Goal: Task Accomplishment & Management: Use online tool/utility

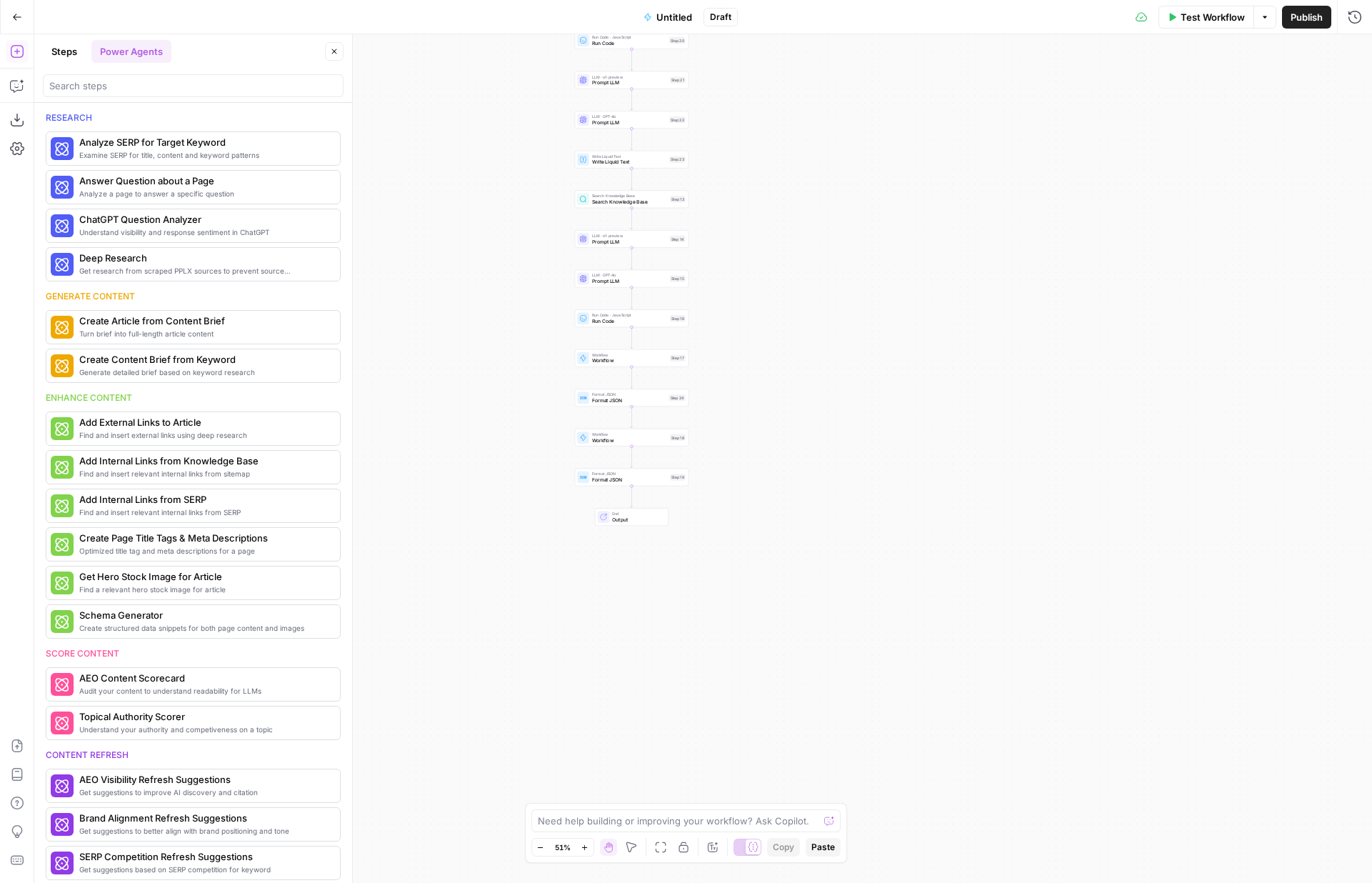
drag, startPoint x: 583, startPoint y: 624, endPoint x: 510, endPoint y: 301, distance: 331.1
click at [510, 301] on div "true false Workflow Set Inputs Inputs LLM · GPT-4o Prompt LLM Step 11 Loop Iter…" at bounding box center [703, 458] width 1338 height 849
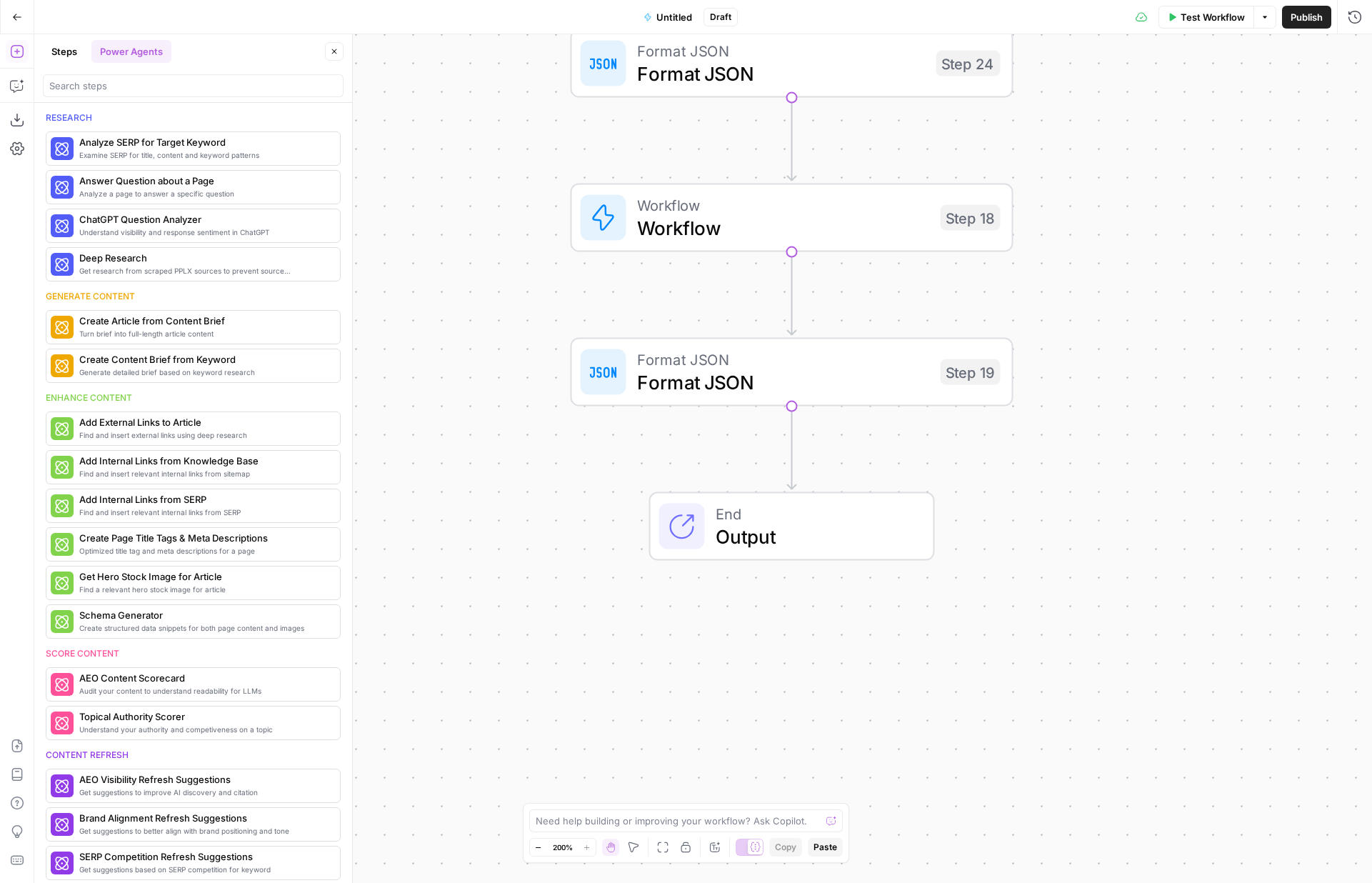
drag, startPoint x: 596, startPoint y: 533, endPoint x: 687, endPoint y: 641, distance: 141.2
click at [687, 640] on div "true false Workflow Set Inputs Inputs LLM · GPT-4o Prompt LLM Step 11 Loop Iter…" at bounding box center [703, 458] width 1338 height 849
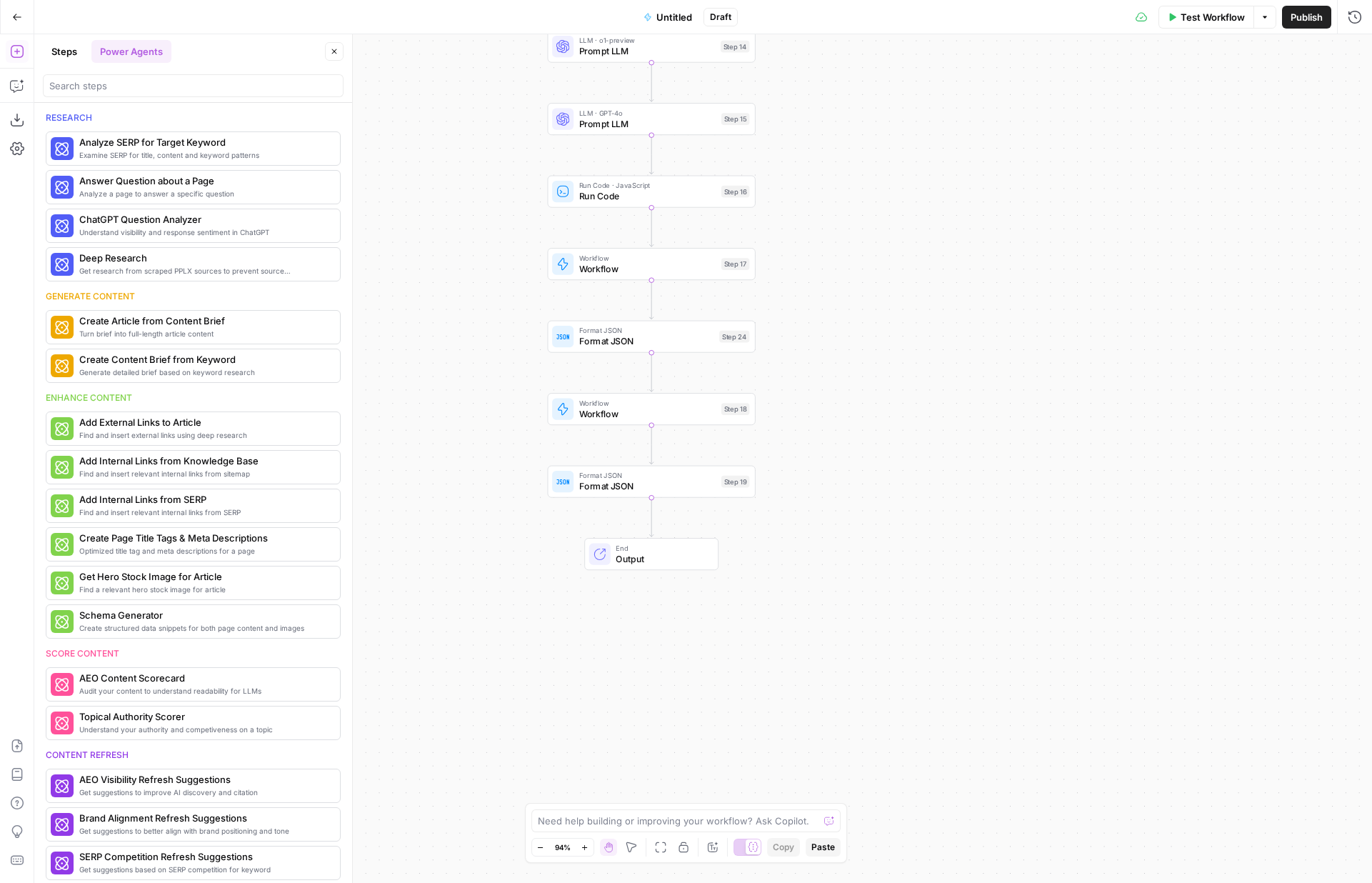
drag, startPoint x: 462, startPoint y: 389, endPoint x: 489, endPoint y: 603, distance: 215.7
click at [489, 603] on div "true false Workflow Set Inputs Inputs LLM · GPT-4o Prompt LLM Step 11 Loop Iter…" at bounding box center [703, 458] width 1338 height 849
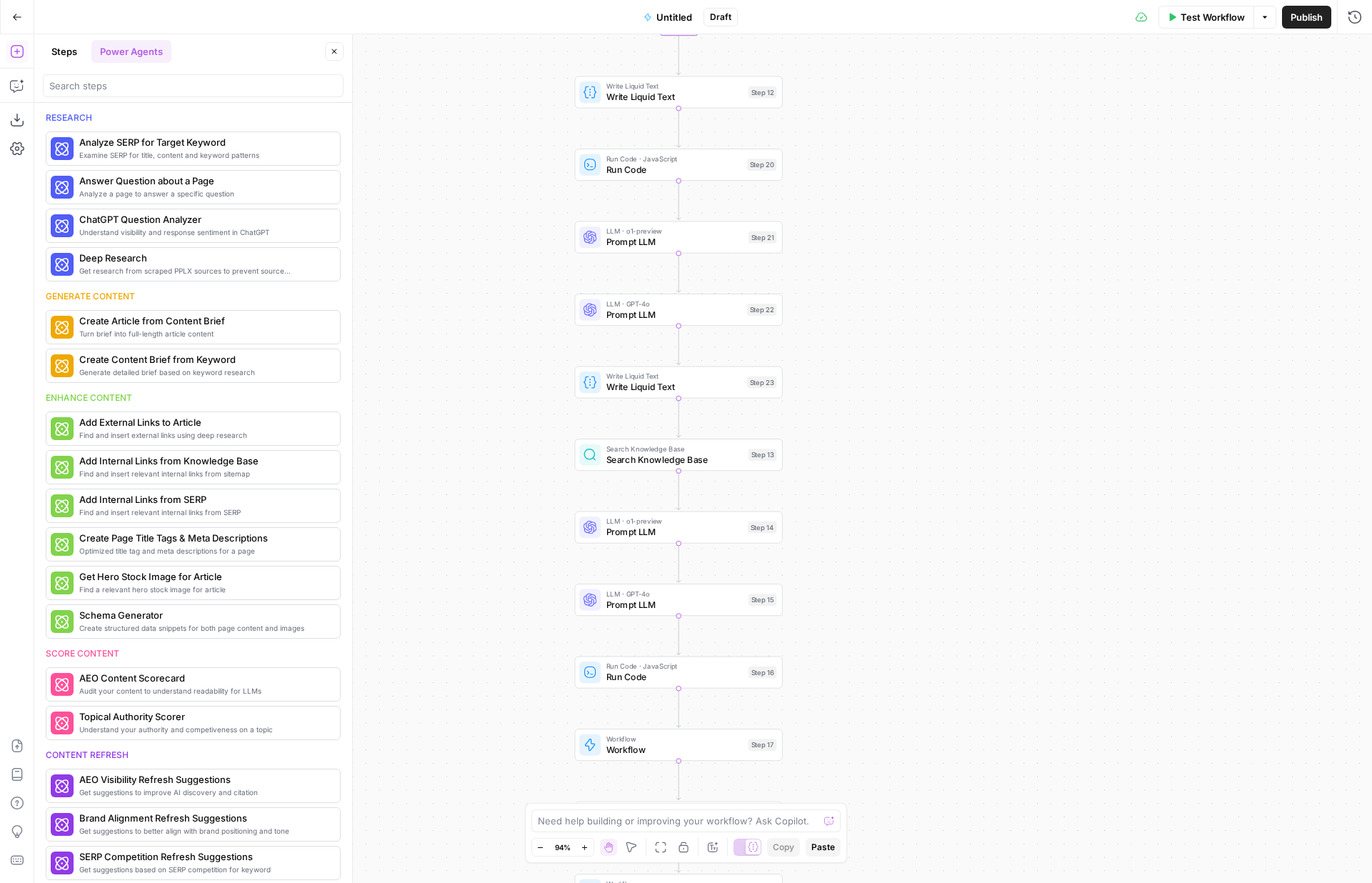
drag, startPoint x: 428, startPoint y: 262, endPoint x: 428, endPoint y: 533, distance: 271.0
click at [428, 533] on div "true false Workflow Set Inputs Inputs LLM · GPT-4o Prompt LLM Step 11 Loop Iter…" at bounding box center [703, 458] width 1338 height 849
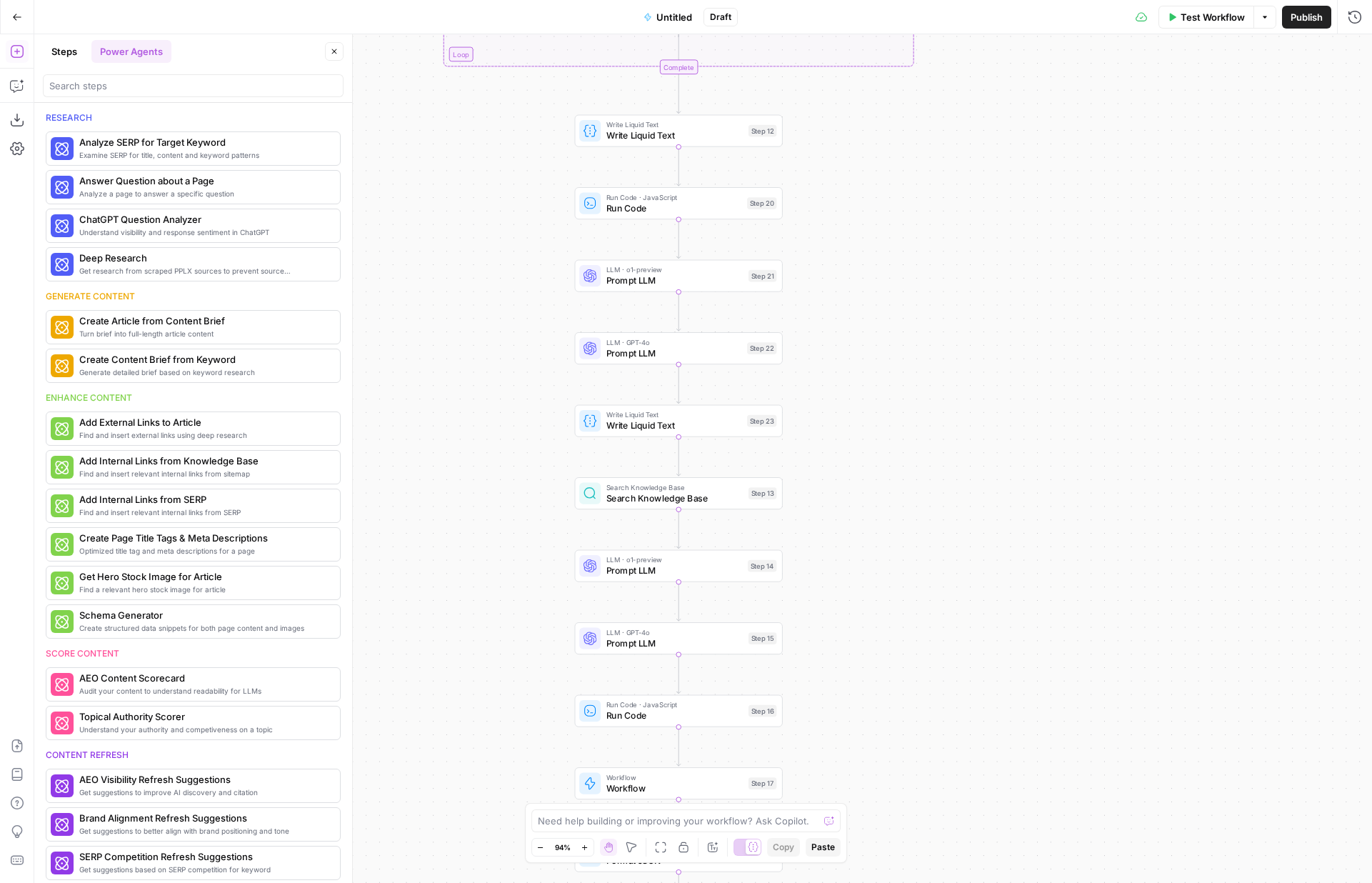
drag, startPoint x: 425, startPoint y: 195, endPoint x: 425, endPoint y: 530, distance: 335.0
click at [425, 530] on div "true false Workflow Set Inputs Inputs LLM · GPT-4o Prompt LLM Step 11 Loop Iter…" at bounding box center [703, 458] width 1338 height 849
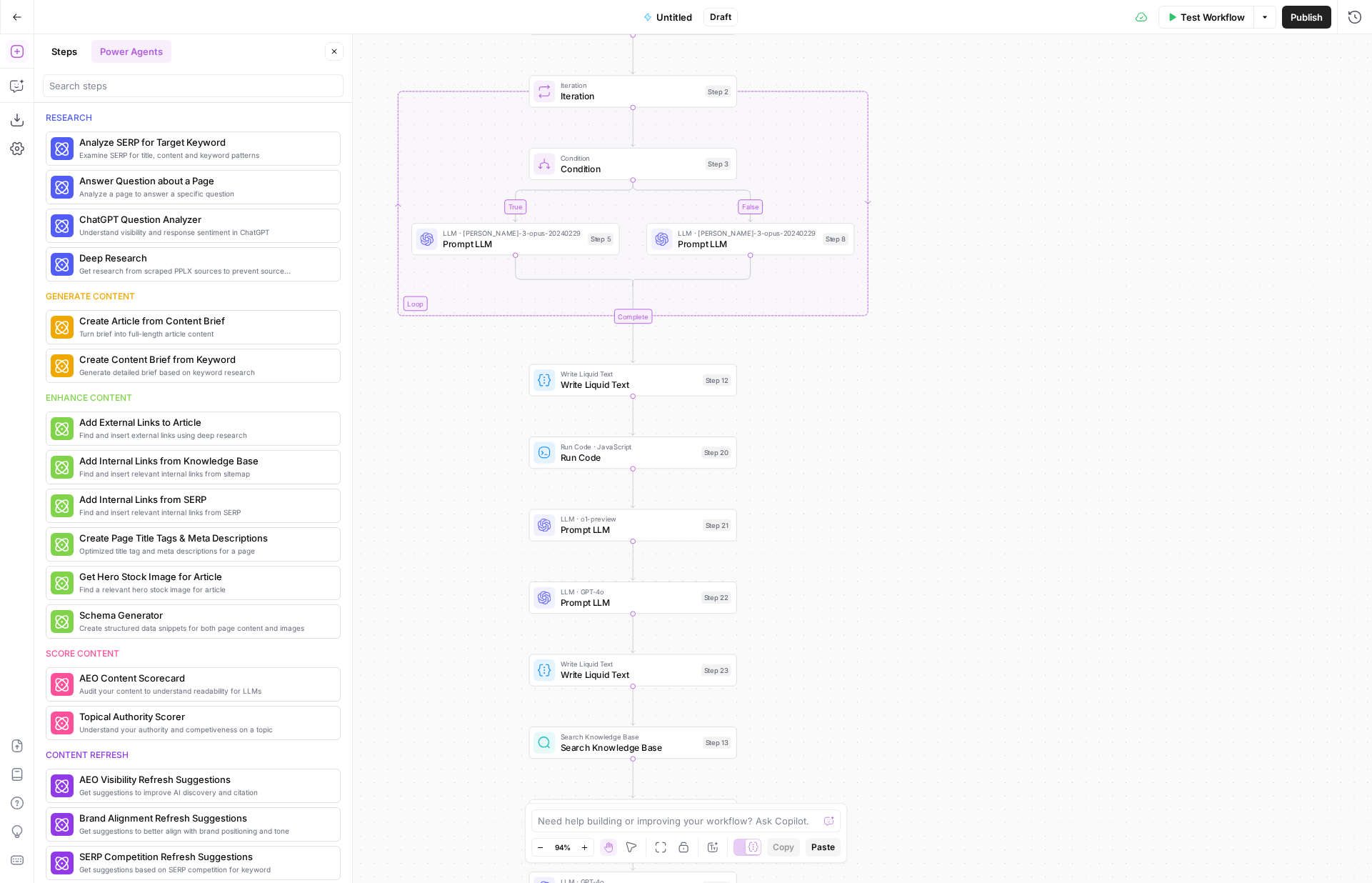
drag, startPoint x: 429, startPoint y: 112, endPoint x: 379, endPoint y: -80, distance: 198.4
click at [379, 0] on html "AirOps New Home Browse Insights Opportunities Your Data Flightpath Syncs Data L…" at bounding box center [686, 442] width 1372 height 883
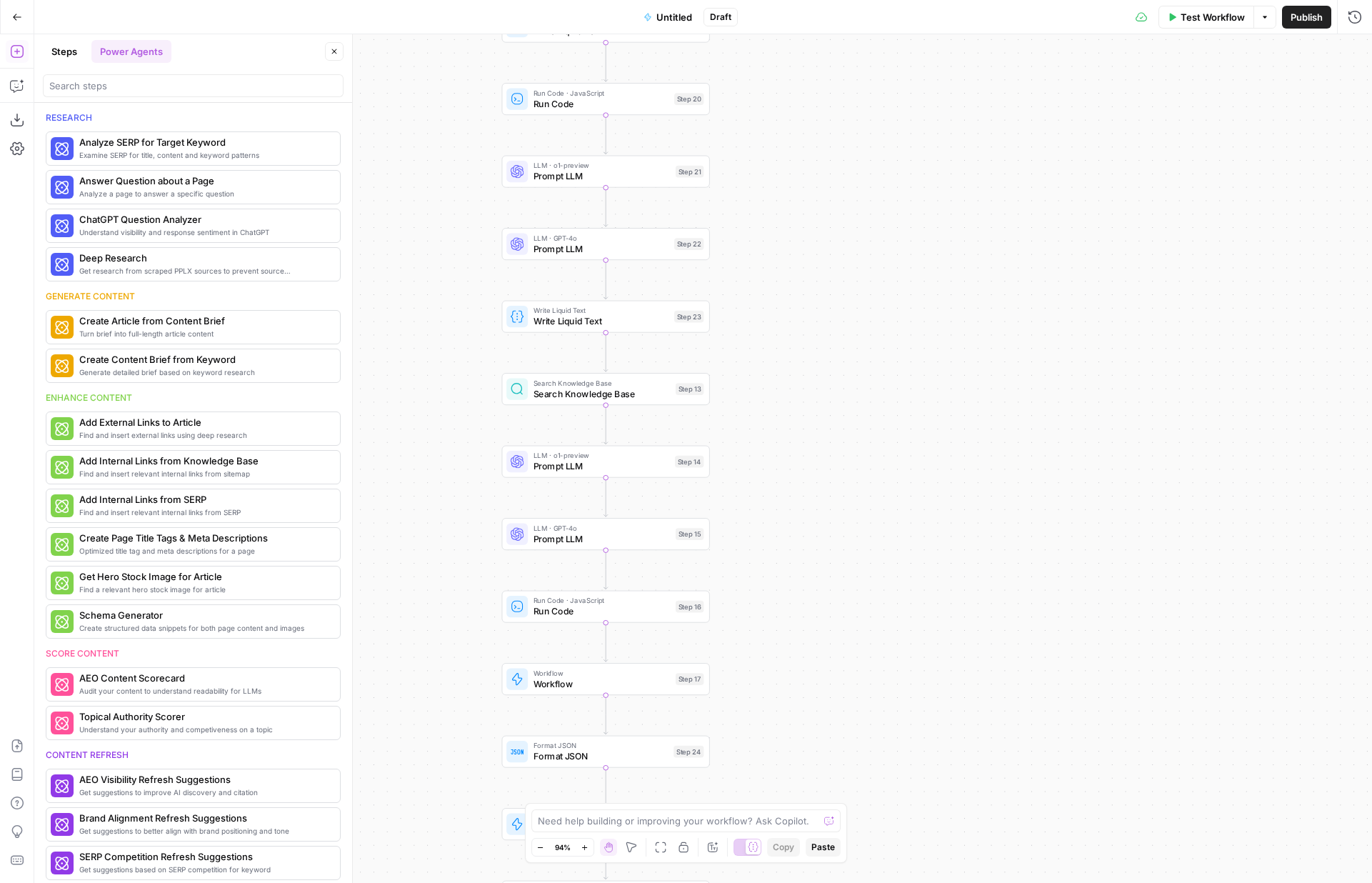
drag, startPoint x: 417, startPoint y: 205, endPoint x: 389, endPoint y: -73, distance: 279.4
click at [389, 0] on html "AirOps New Home Browse Insights Opportunities Your Data Flightpath Syncs Data L…" at bounding box center [686, 442] width 1372 height 883
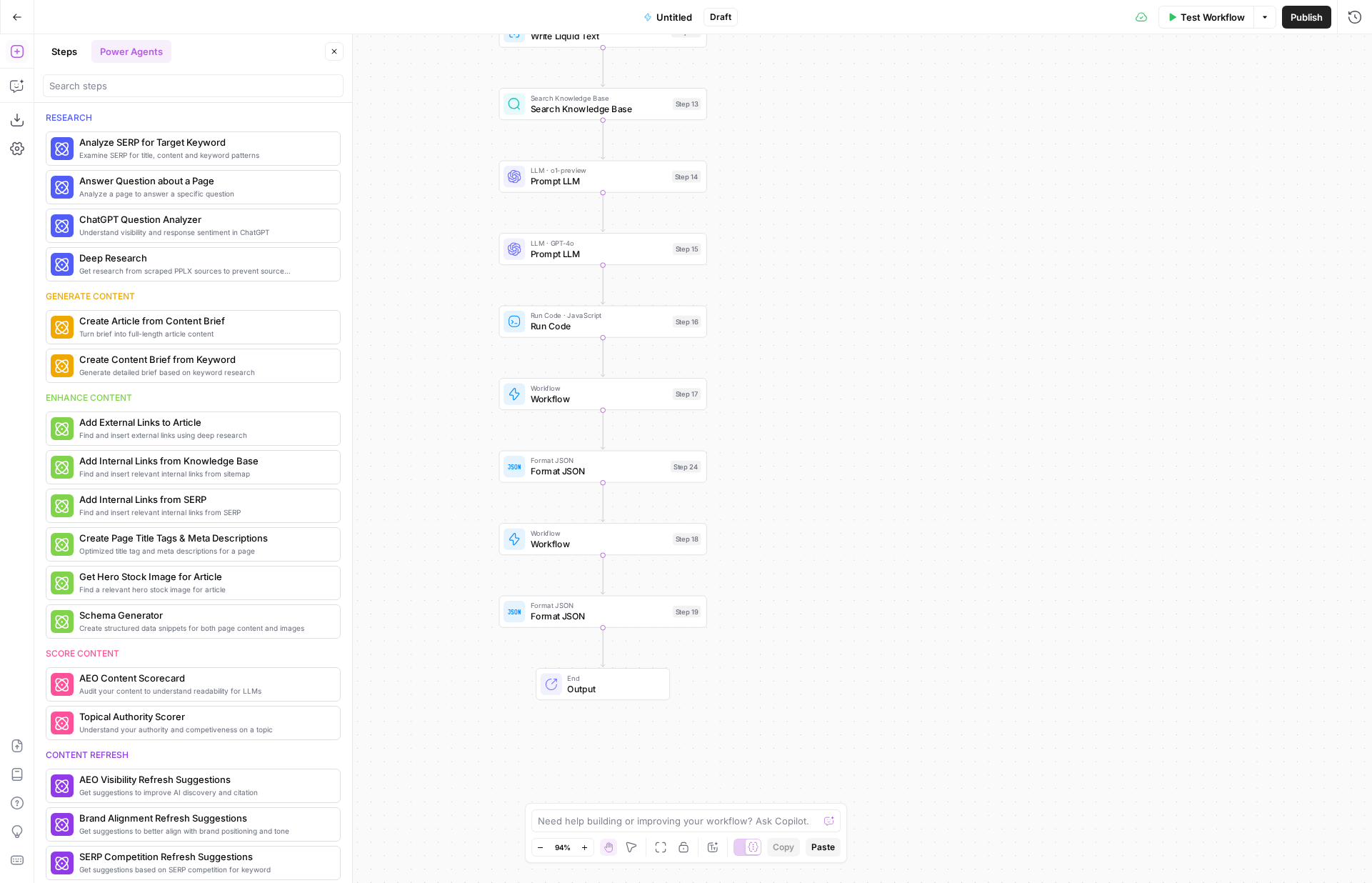
drag, startPoint x: 460, startPoint y: 584, endPoint x: 462, endPoint y: 363, distance: 221.0
click at [462, 363] on div "true false Workflow Set Inputs Inputs LLM · GPT-4o Prompt LLM Step 11 Loop Iter…" at bounding box center [703, 458] width 1338 height 849
click at [846, 339] on div "true false Workflow Set Inputs Inputs LLM · GPT-4o Prompt LLM Step 11 Loop Iter…" at bounding box center [703, 458] width 1338 height 849
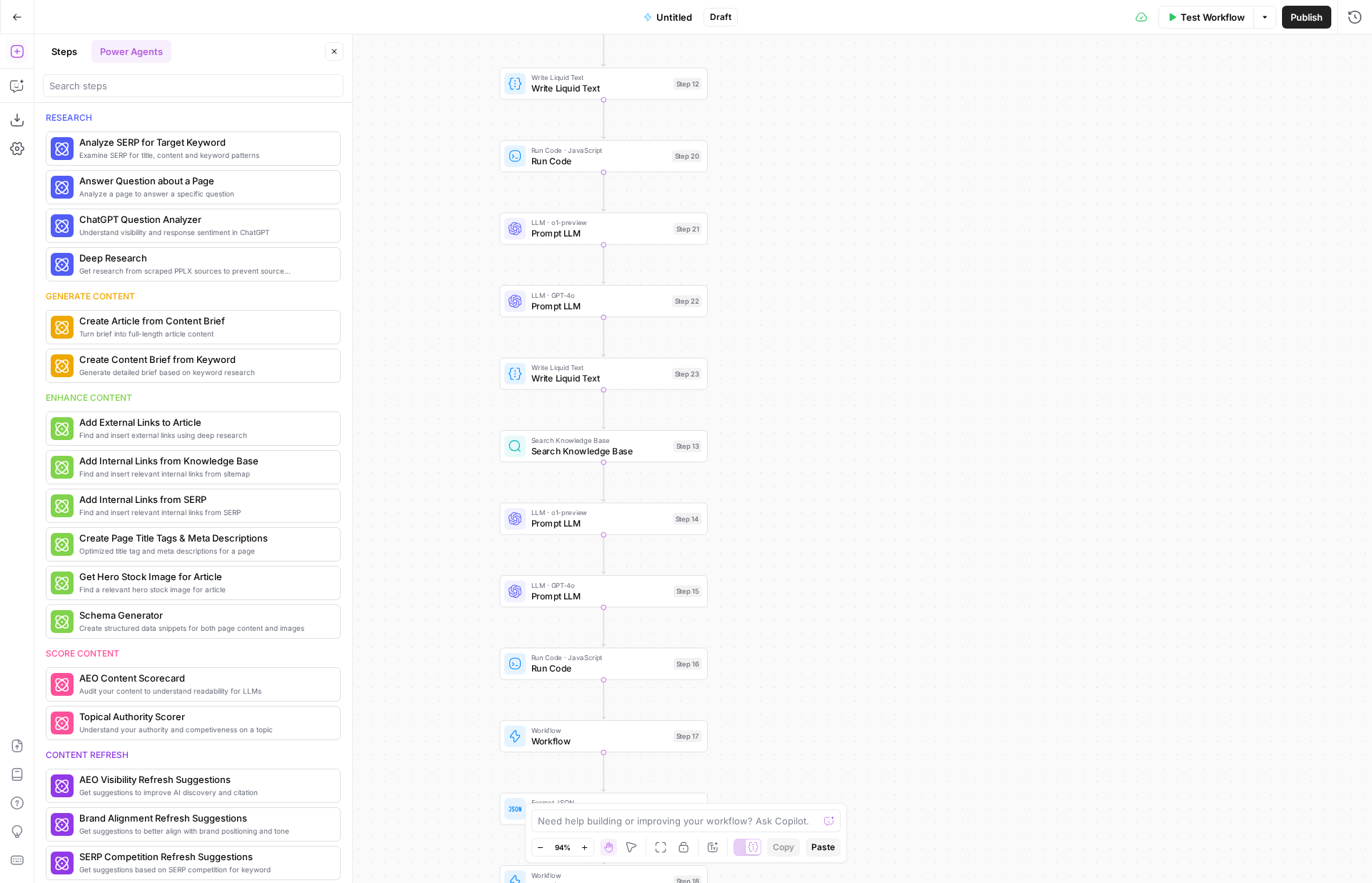
drag, startPoint x: 846, startPoint y: 391, endPoint x: 846, endPoint y: 718, distance: 327.0
click at [846, 718] on div "true false Workflow Set Inputs Inputs LLM · GPT-4o Prompt LLM Step 11 Loop Iter…" at bounding box center [703, 458] width 1338 height 849
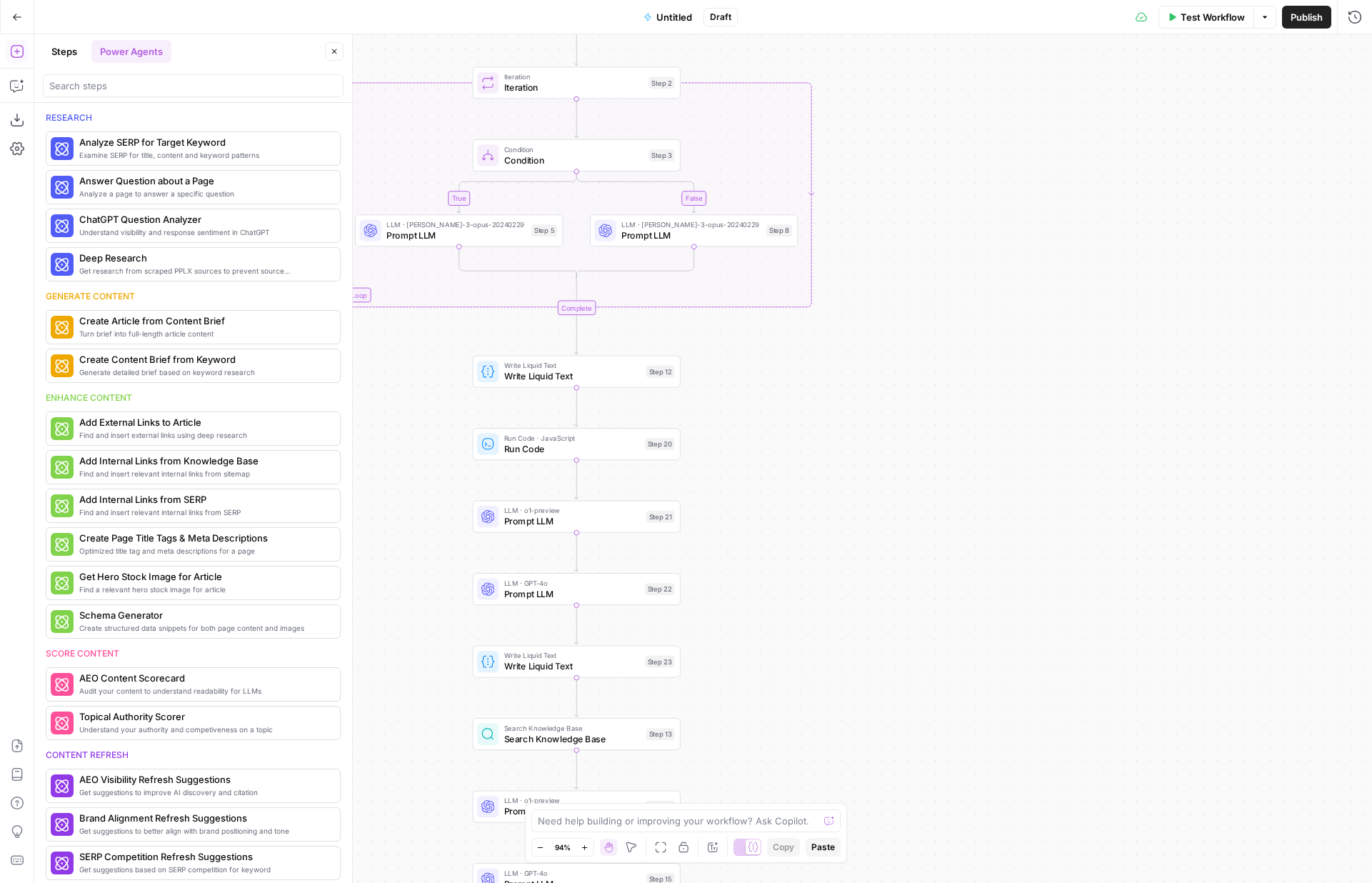
drag, startPoint x: 876, startPoint y: 282, endPoint x: 849, endPoint y: 715, distance: 433.8
click at [849, 715] on div "true false Workflow Set Inputs Inputs LLM · GPT-4o Prompt LLM Step 11 Loop Iter…" at bounding box center [703, 458] width 1338 height 849
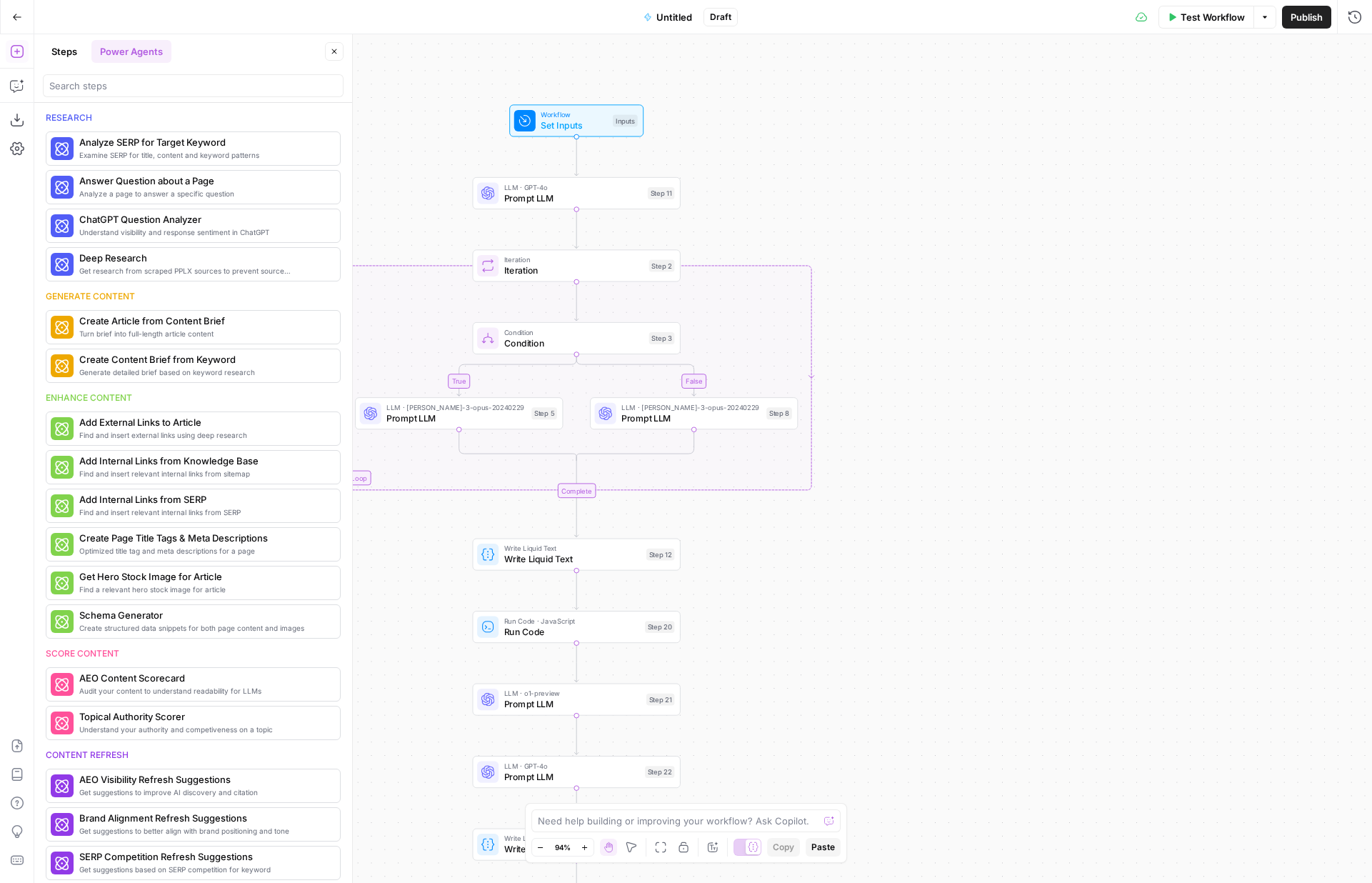
drag, startPoint x: 854, startPoint y: 627, endPoint x: 854, endPoint y: 247, distance: 380.0
click at [854, 248] on div "true false Workflow Set Inputs Inputs LLM · GPT-4o Prompt LLM Step 11 Loop Iter…" at bounding box center [703, 458] width 1338 height 849
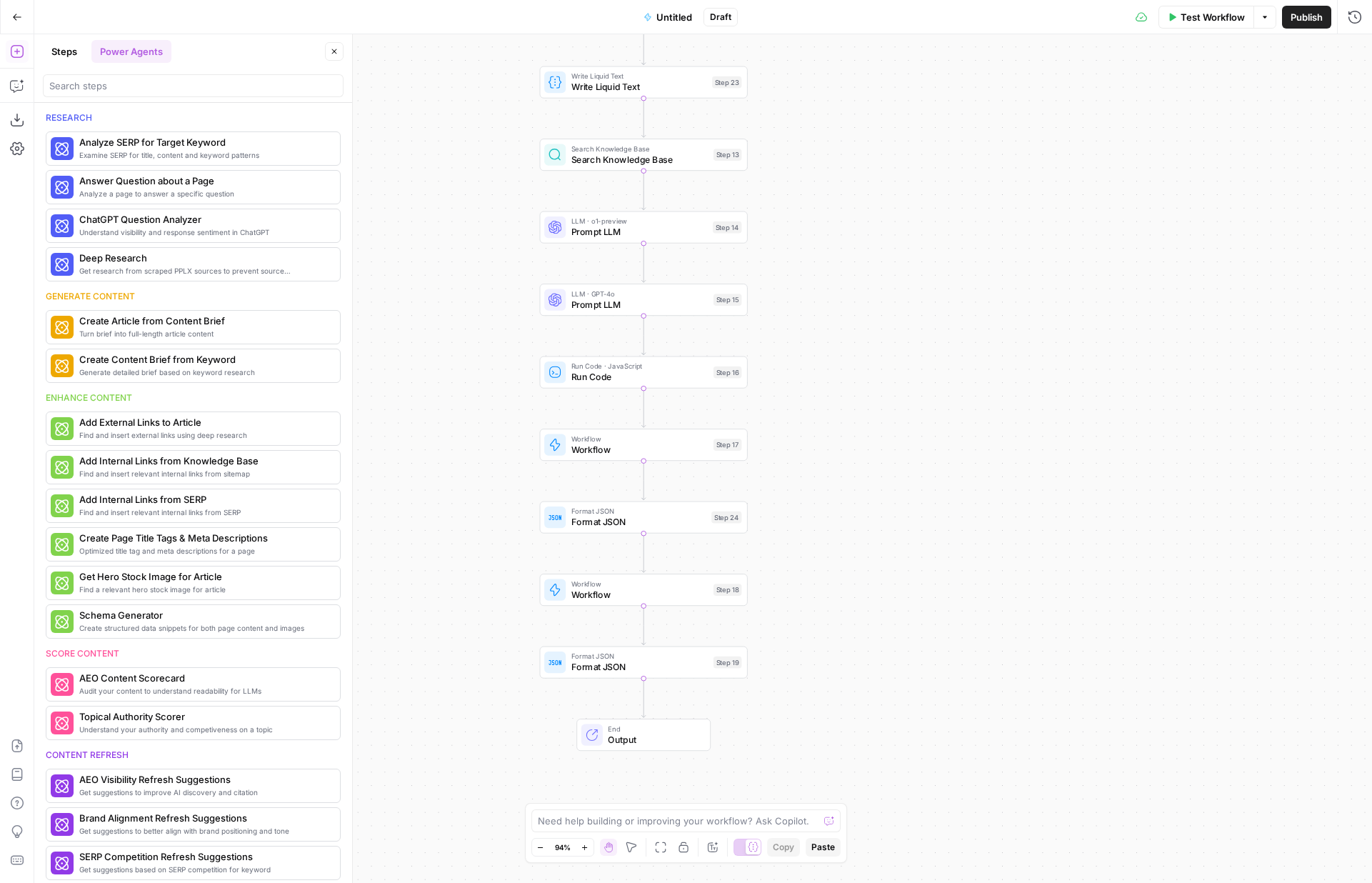
drag, startPoint x: 854, startPoint y: 604, endPoint x: 920, endPoint y: 221, distance: 388.6
click at [921, 221] on div "true false Workflow Set Inputs Inputs LLM · GPT-4o Prompt LLM Step 11 Loop Iter…" at bounding box center [703, 458] width 1338 height 849
drag, startPoint x: 919, startPoint y: 235, endPoint x: 920, endPoint y: 521, distance: 286.0
click at [920, 521] on div "true false Workflow Set Inputs Inputs LLM · GPT-4o Prompt LLM Step 11 Loop Iter…" at bounding box center [703, 458] width 1338 height 849
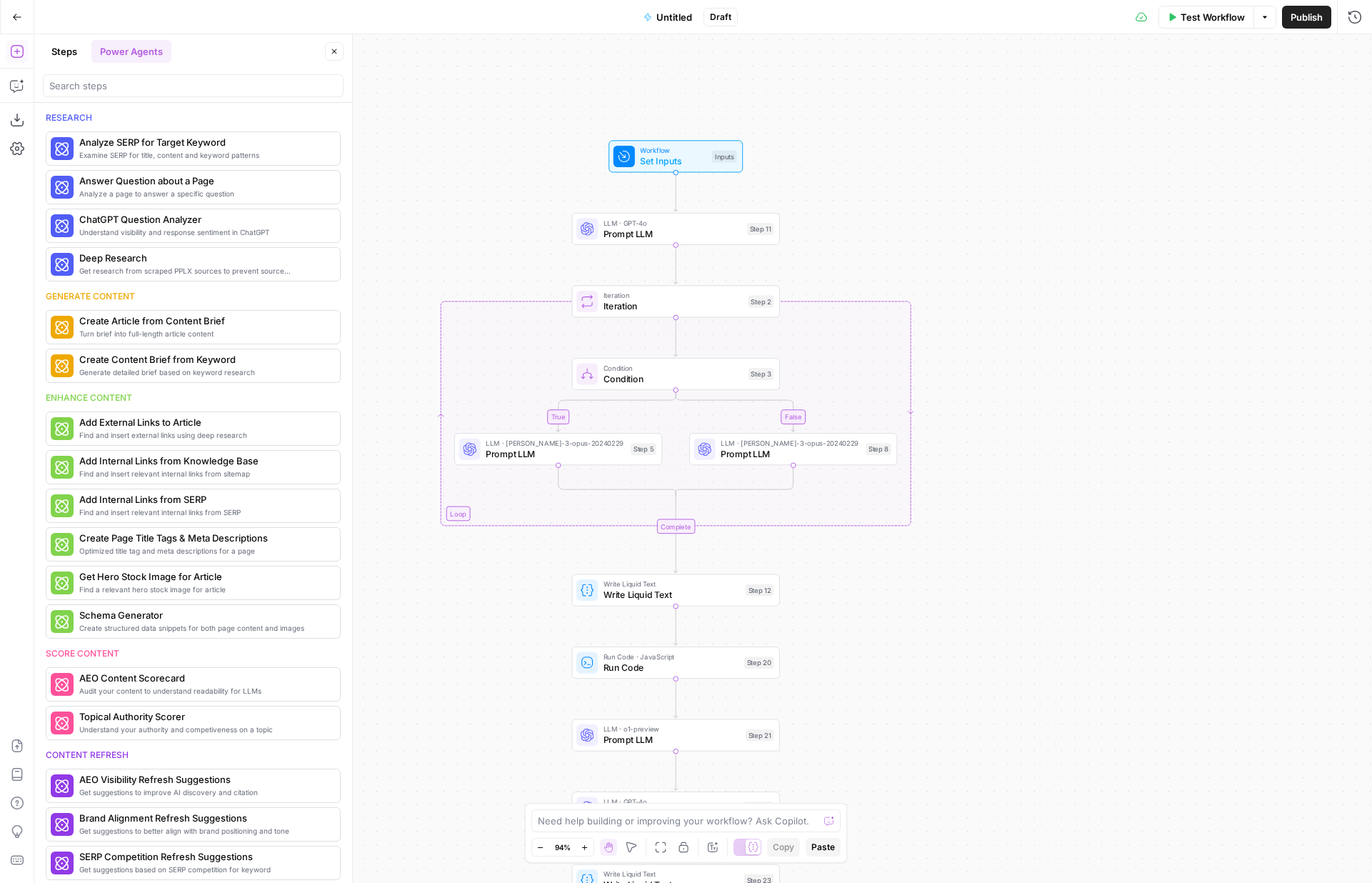
drag, startPoint x: 966, startPoint y: 203, endPoint x: 997, endPoint y: 715, distance: 512.9
click at [997, 715] on div "true false Workflow Set Inputs Inputs LLM · GPT-4o Prompt LLM Step 11 Loop Iter…" at bounding box center [703, 458] width 1338 height 849
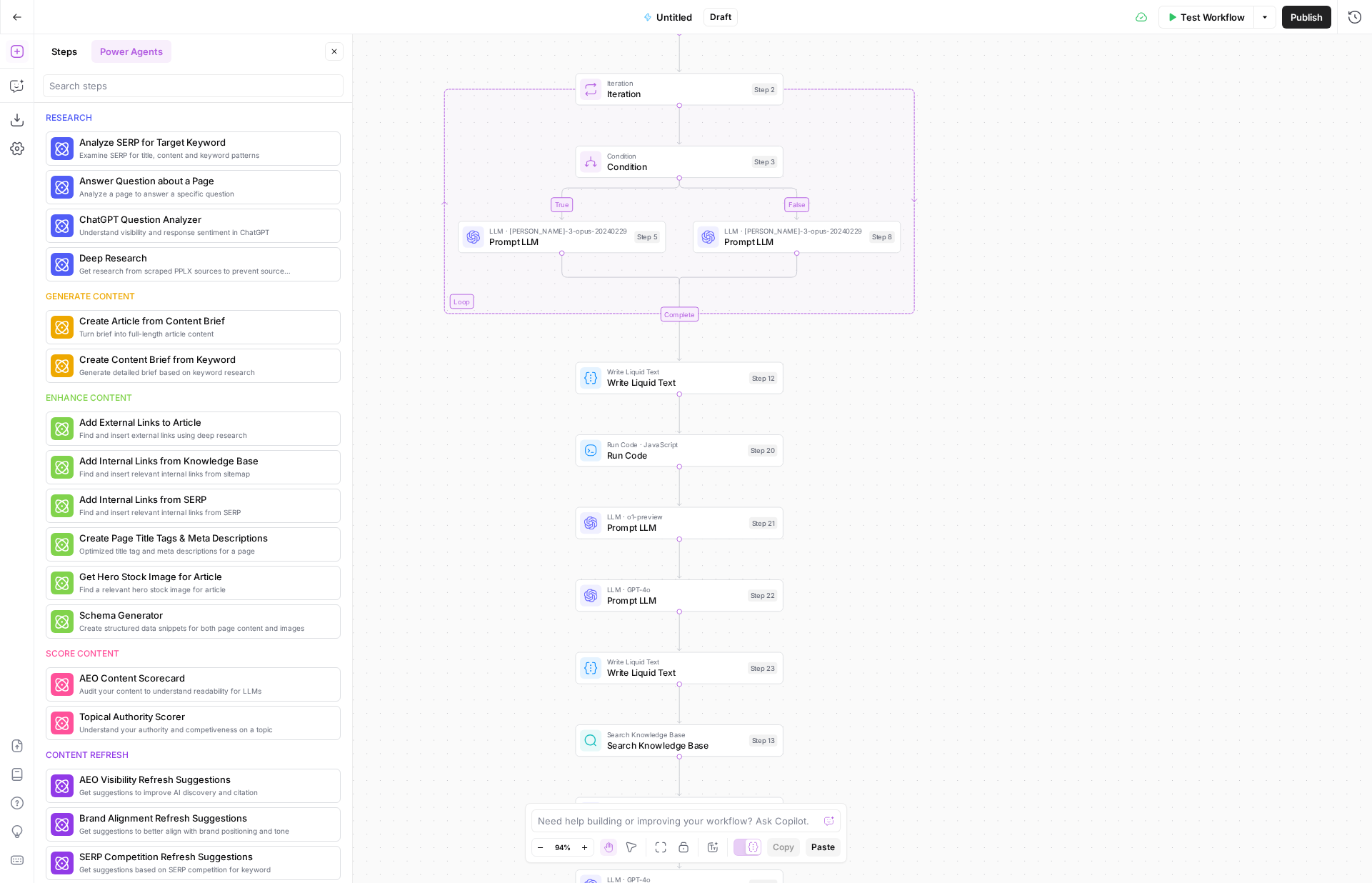
drag, startPoint x: 1016, startPoint y: 738, endPoint x: 1024, endPoint y: 497, distance: 241.1
click at [1024, 497] on div "true false Workflow Set Inputs Inputs LLM · GPT-4o Prompt LLM Step 11 Loop Iter…" at bounding box center [703, 458] width 1338 height 849
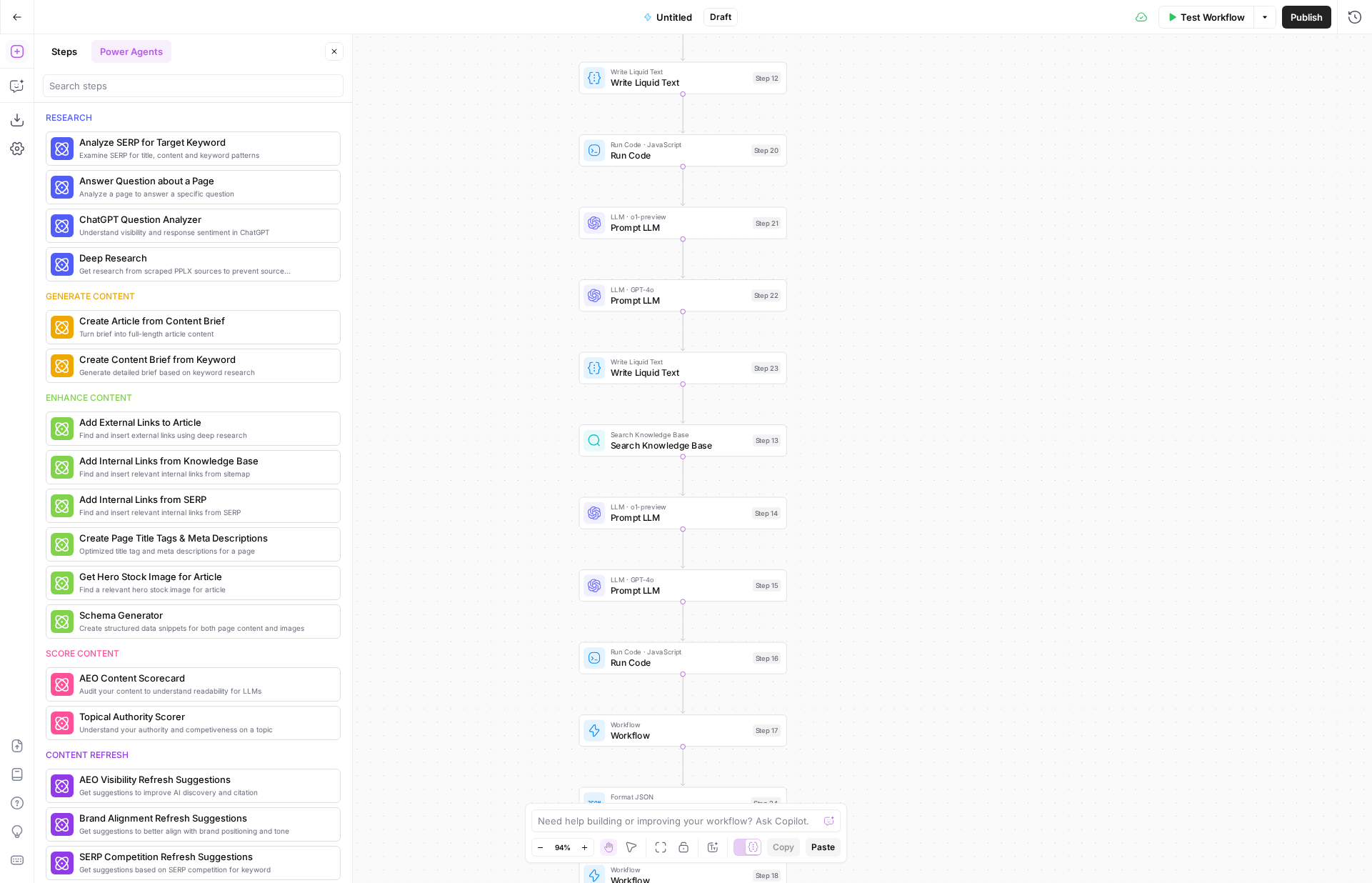
drag, startPoint x: 973, startPoint y: 749, endPoint x: 973, endPoint y: 471, distance: 278.0
click at [973, 471] on div "true false Workflow Set Inputs Inputs LLM · GPT-4o Prompt LLM Step 11 Loop Iter…" at bounding box center [703, 458] width 1338 height 849
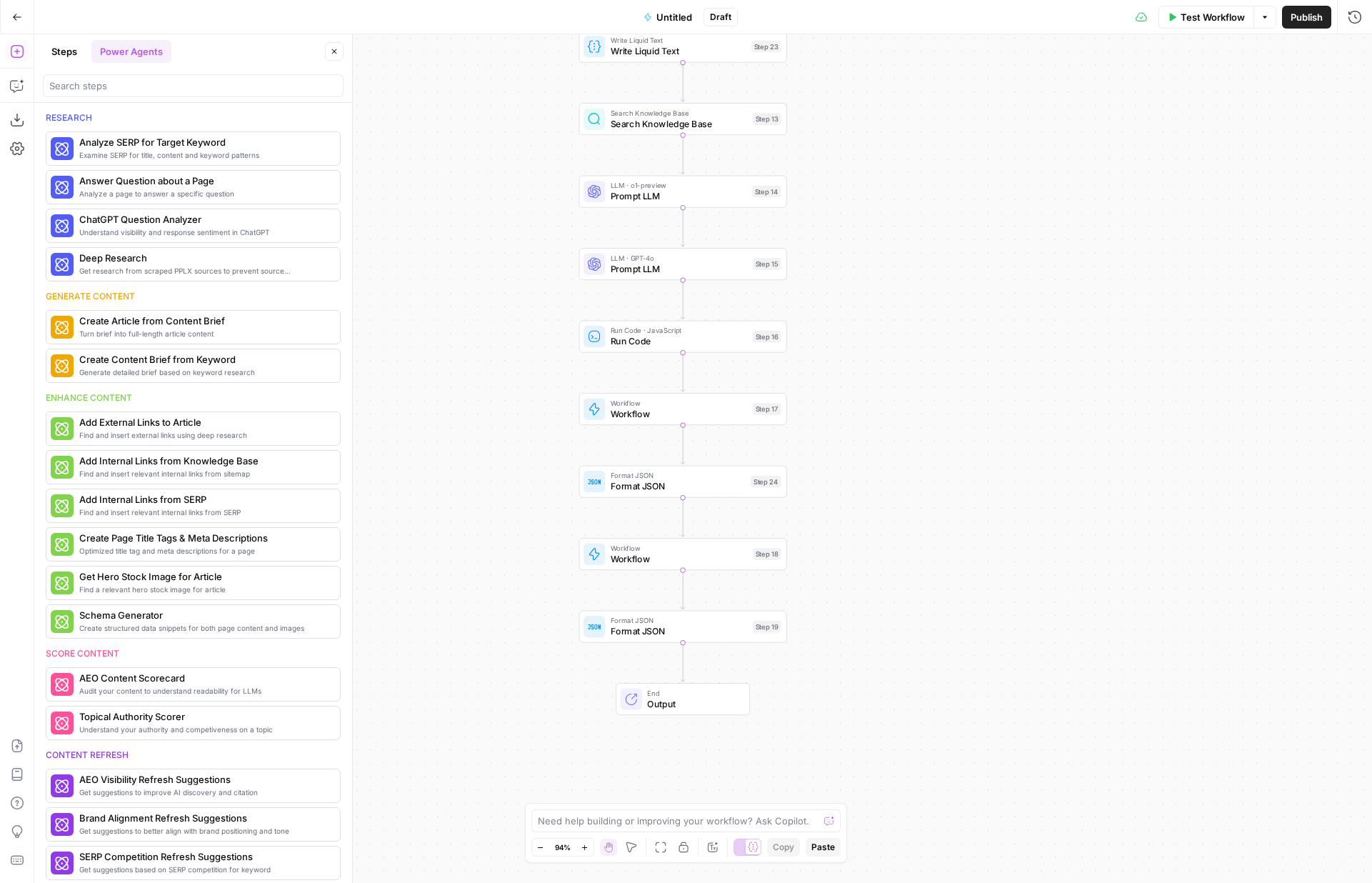
drag, startPoint x: 926, startPoint y: 721, endPoint x: 926, endPoint y: 407, distance: 314.0
click at [926, 407] on div "true false Workflow Set Inputs Inputs LLM · GPT-4o Prompt LLM Step 11 Loop Iter…" at bounding box center [703, 458] width 1338 height 849
click at [285, 155] on button "More Info" at bounding box center [303, 149] width 64 height 19
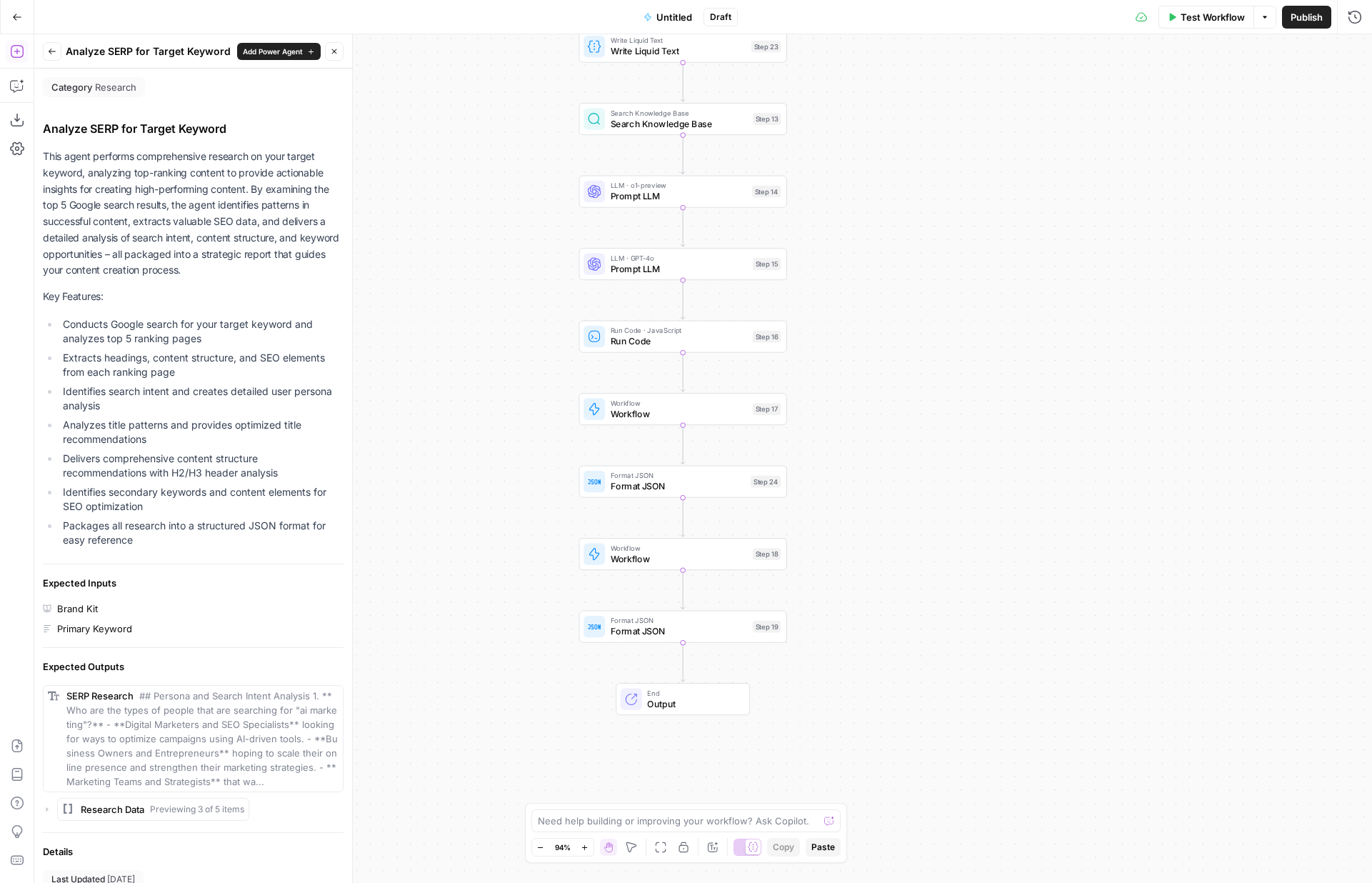
scroll to position [63, 0]
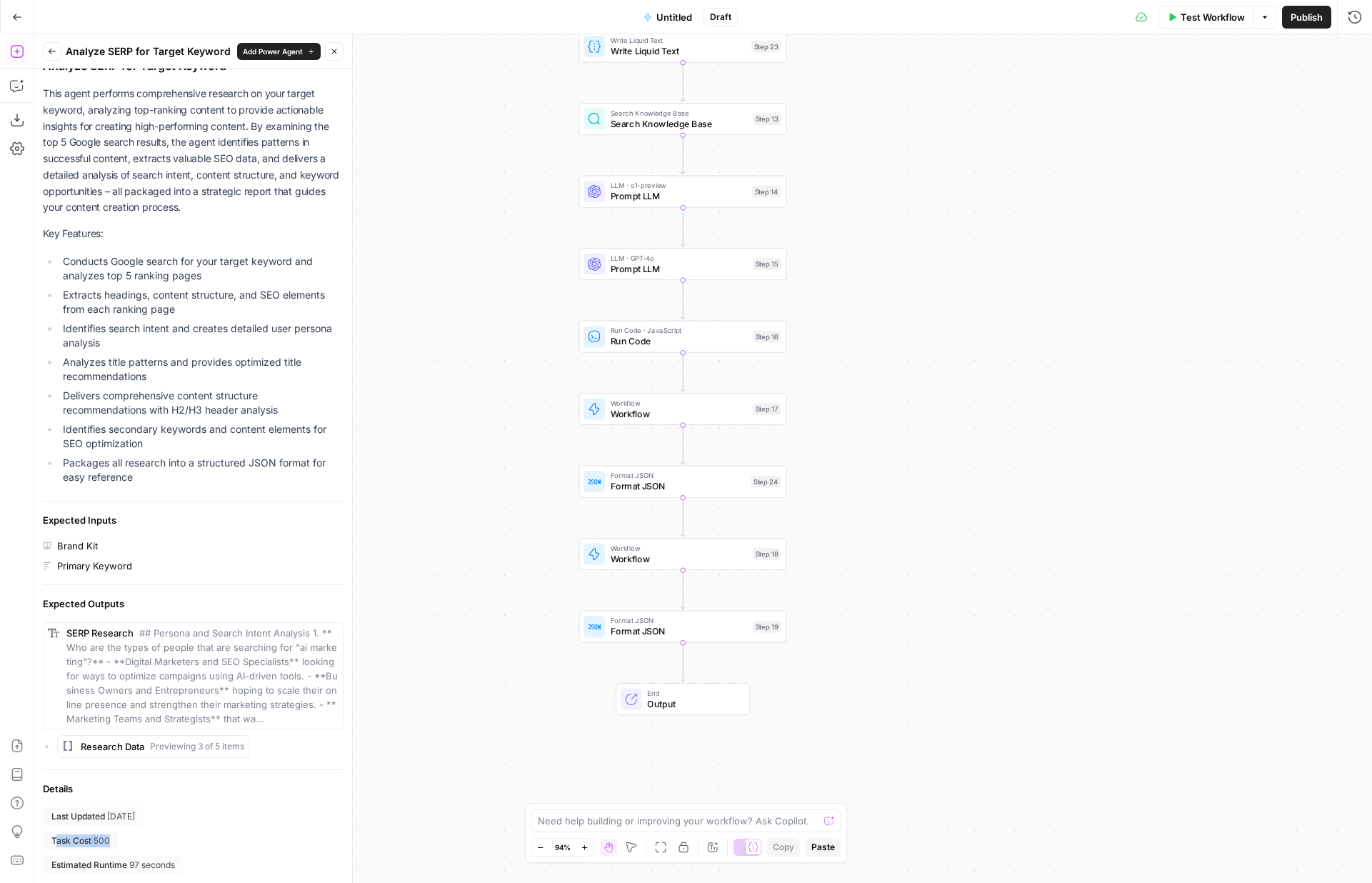
drag, startPoint x: 54, startPoint y: 847, endPoint x: 110, endPoint y: 843, distance: 56.1
click at [110, 843] on div "Task Cost 500" at bounding box center [81, 841] width 75 height 19
click at [16, 20] on icon "button" at bounding box center [17, 17] width 10 height 10
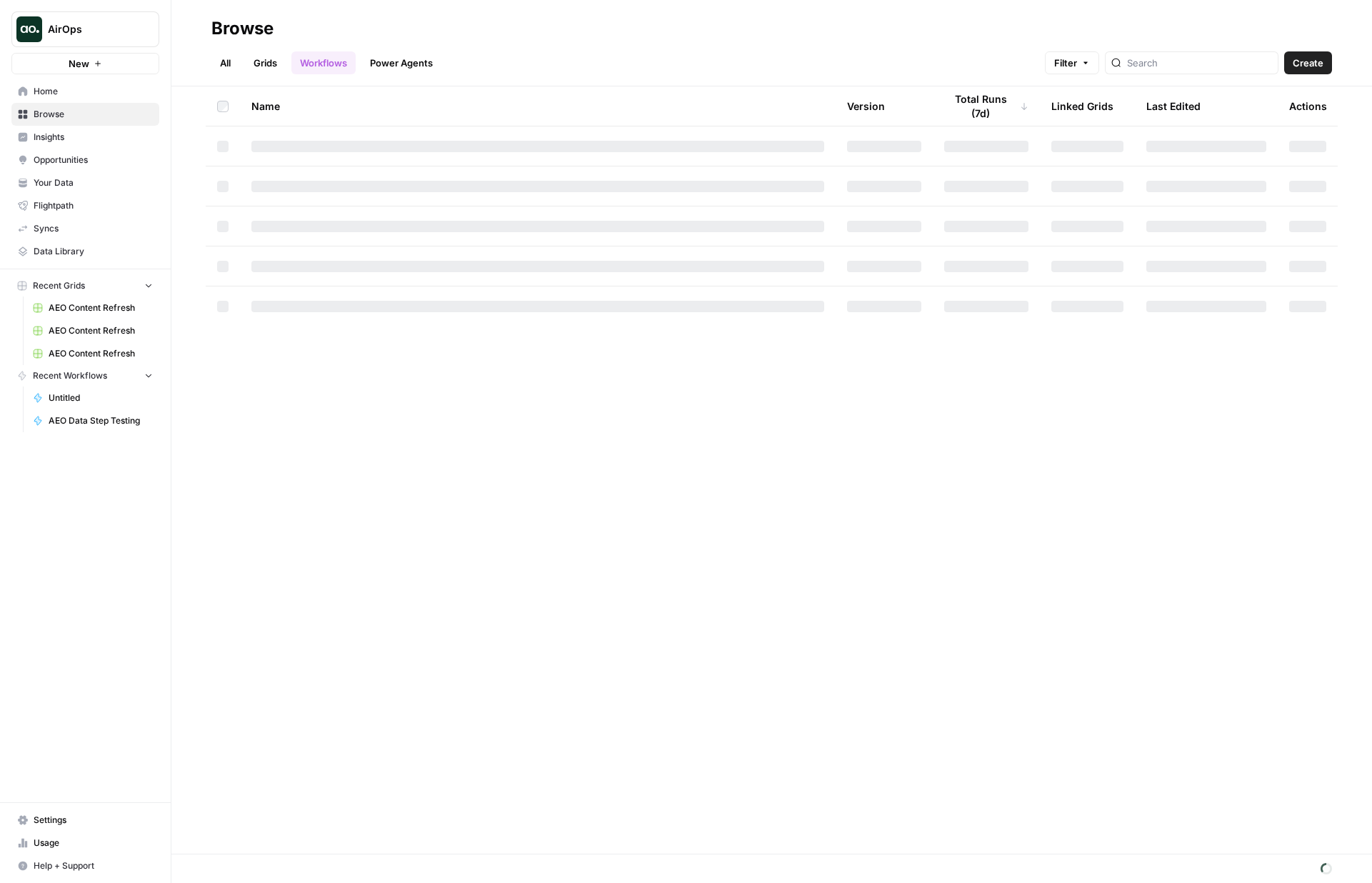
click at [264, 65] on link "Grids" at bounding box center [266, 62] width 41 height 23
click at [64, 327] on span "AEO Content Refresh" at bounding box center [101, 331] width 105 height 13
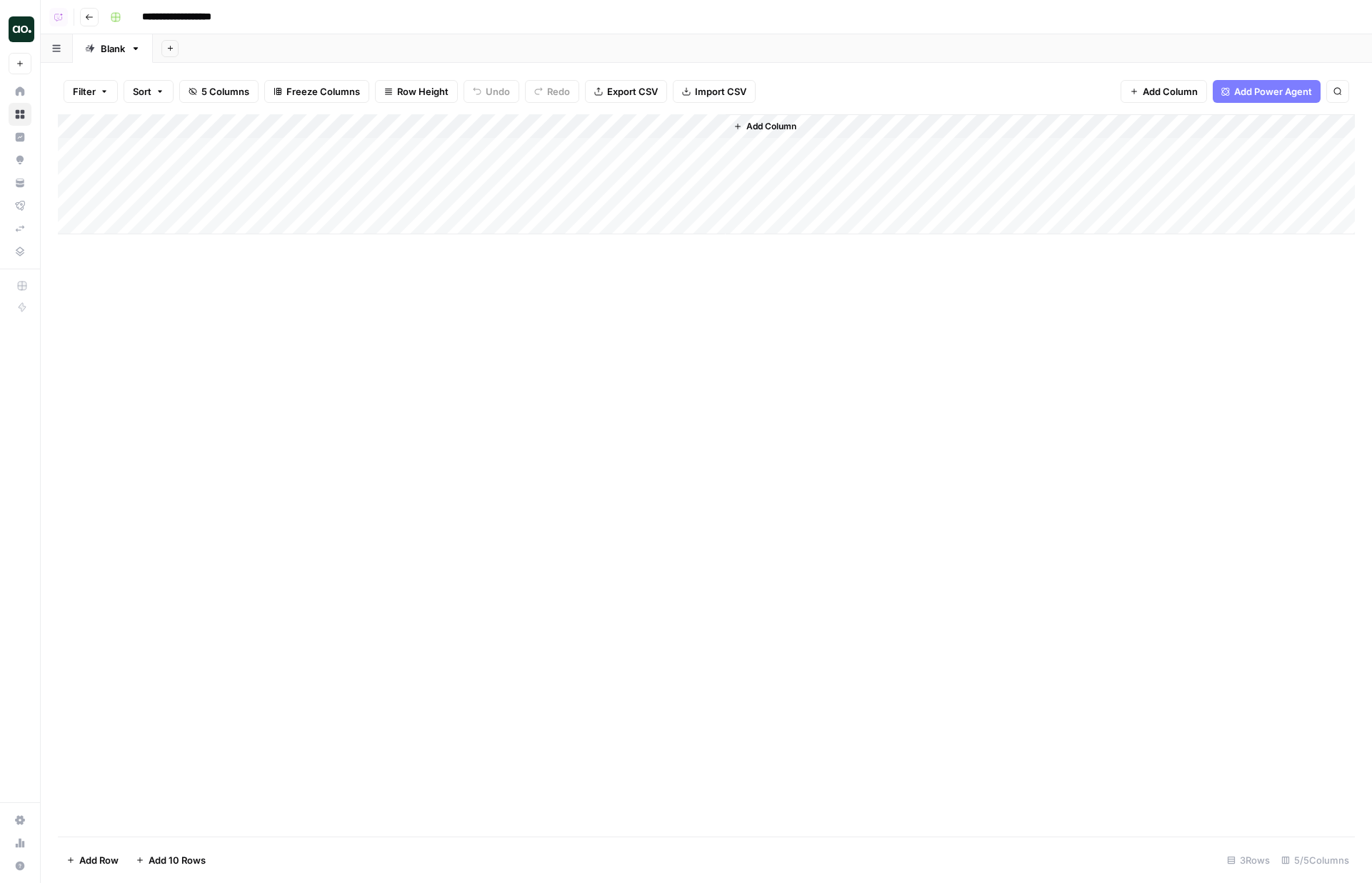
click at [1234, 89] on span "Add Power Agent" at bounding box center [1273, 91] width 78 height 15
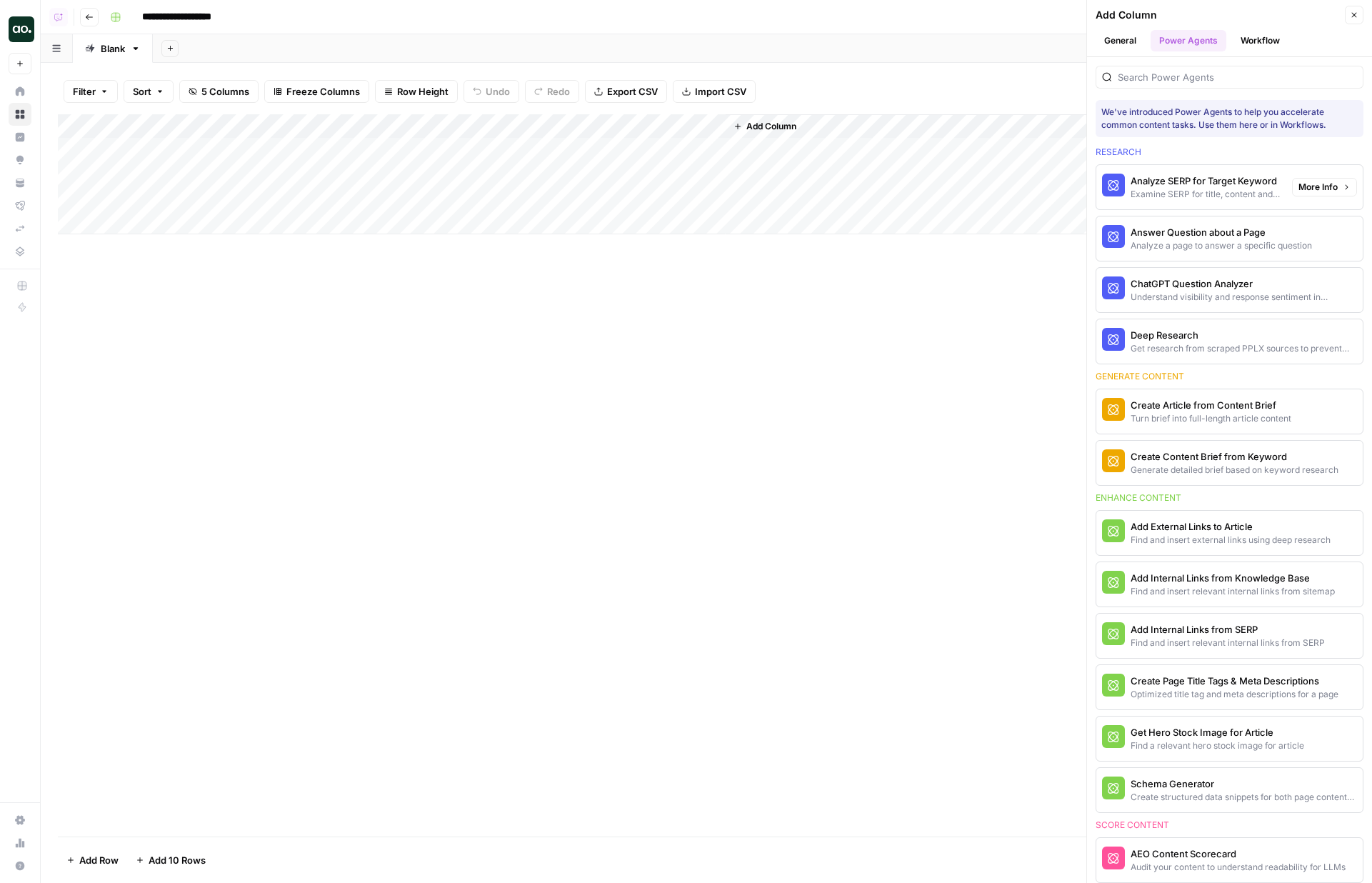
click at [1318, 190] on span "More Info" at bounding box center [1318, 187] width 39 height 13
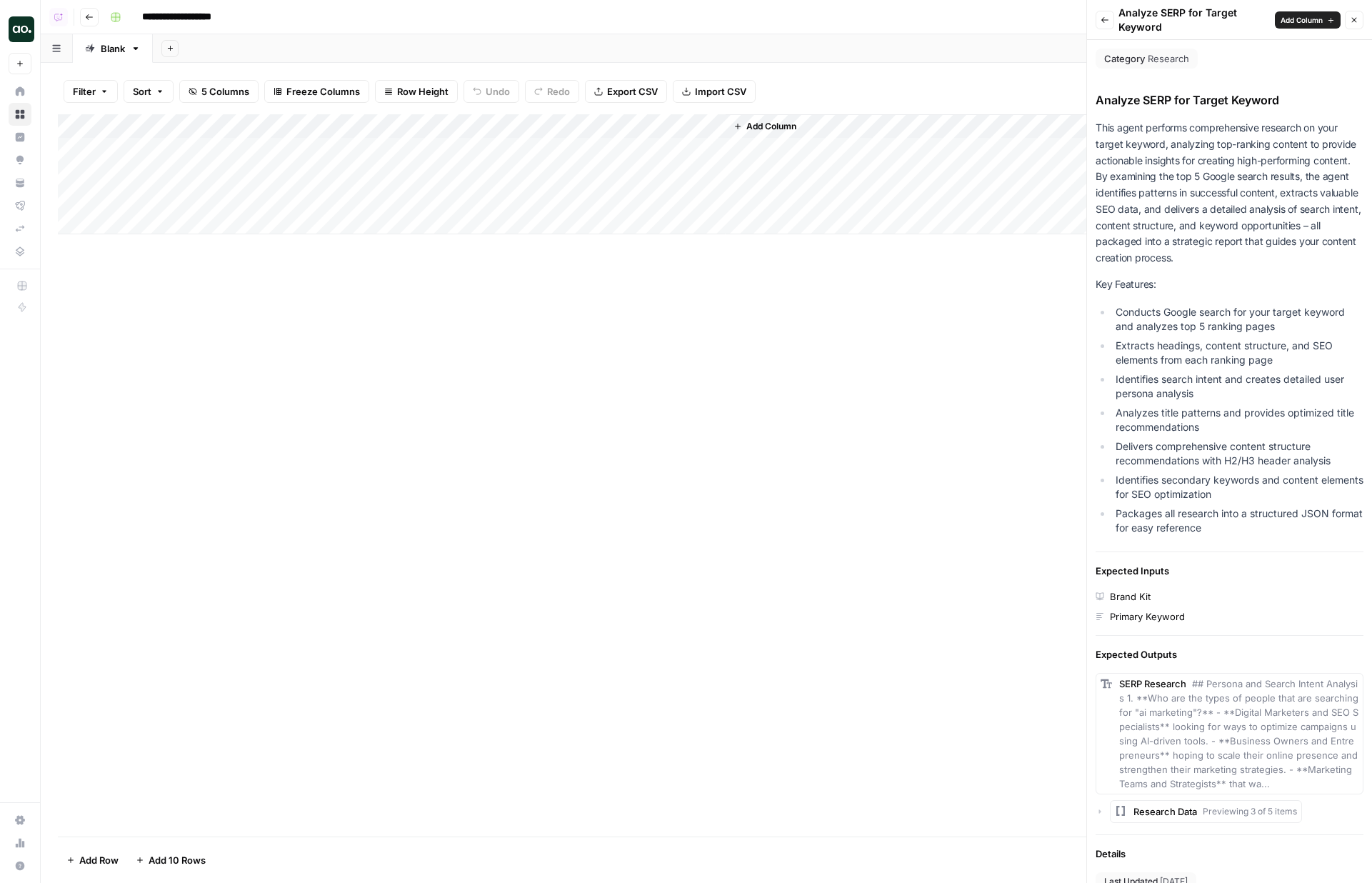
scroll to position [65, 0]
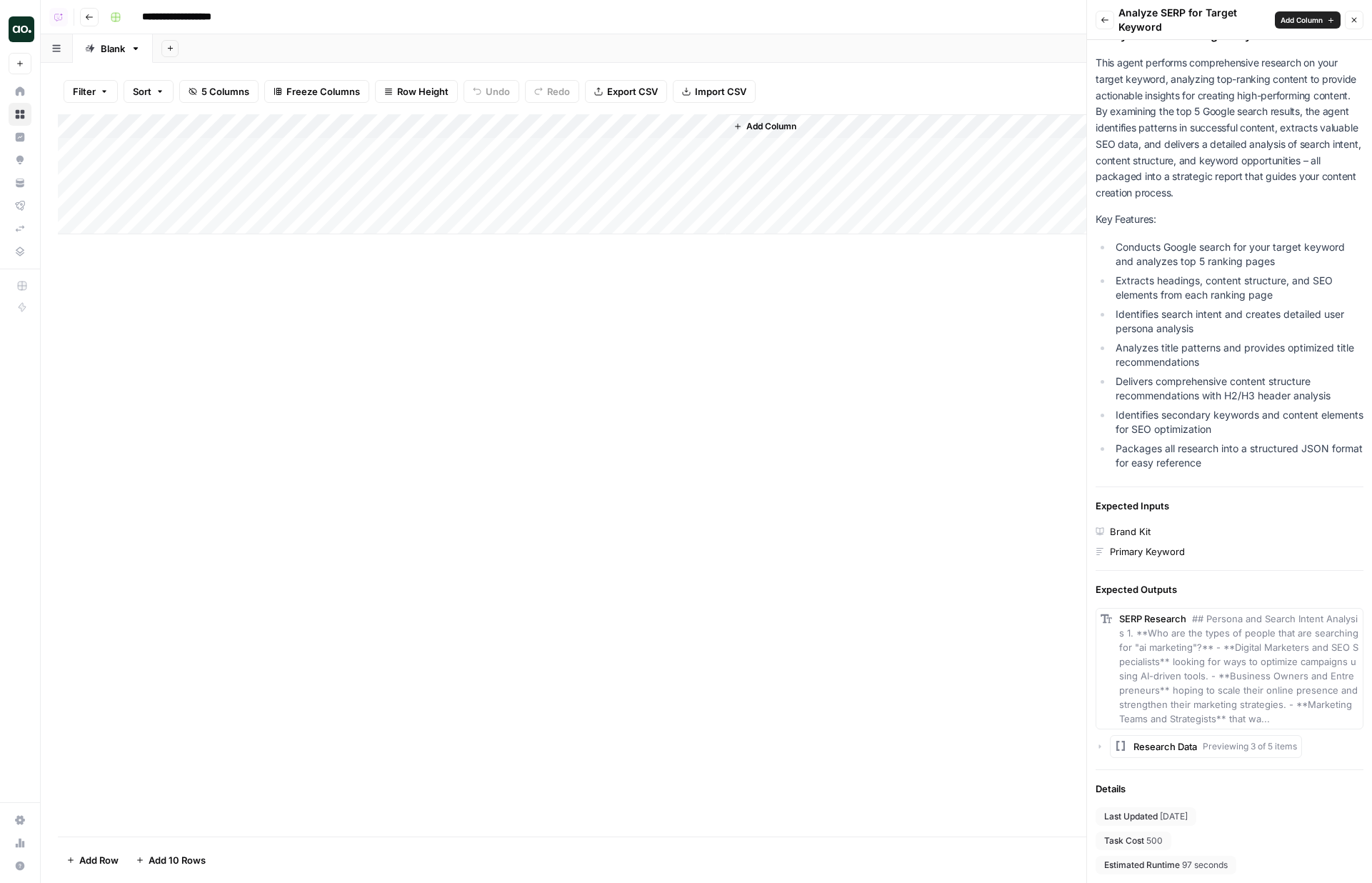
drag, startPoint x: 1127, startPoint y: 839, endPoint x: 1176, endPoint y: 839, distance: 49.0
click at [1176, 839] on div "Last Updated [DATE] Task Cost 500 Estimated Runtime 97 seconds" at bounding box center [1229, 841] width 268 height 67
click at [1098, 27] on button "Back" at bounding box center [1105, 20] width 19 height 19
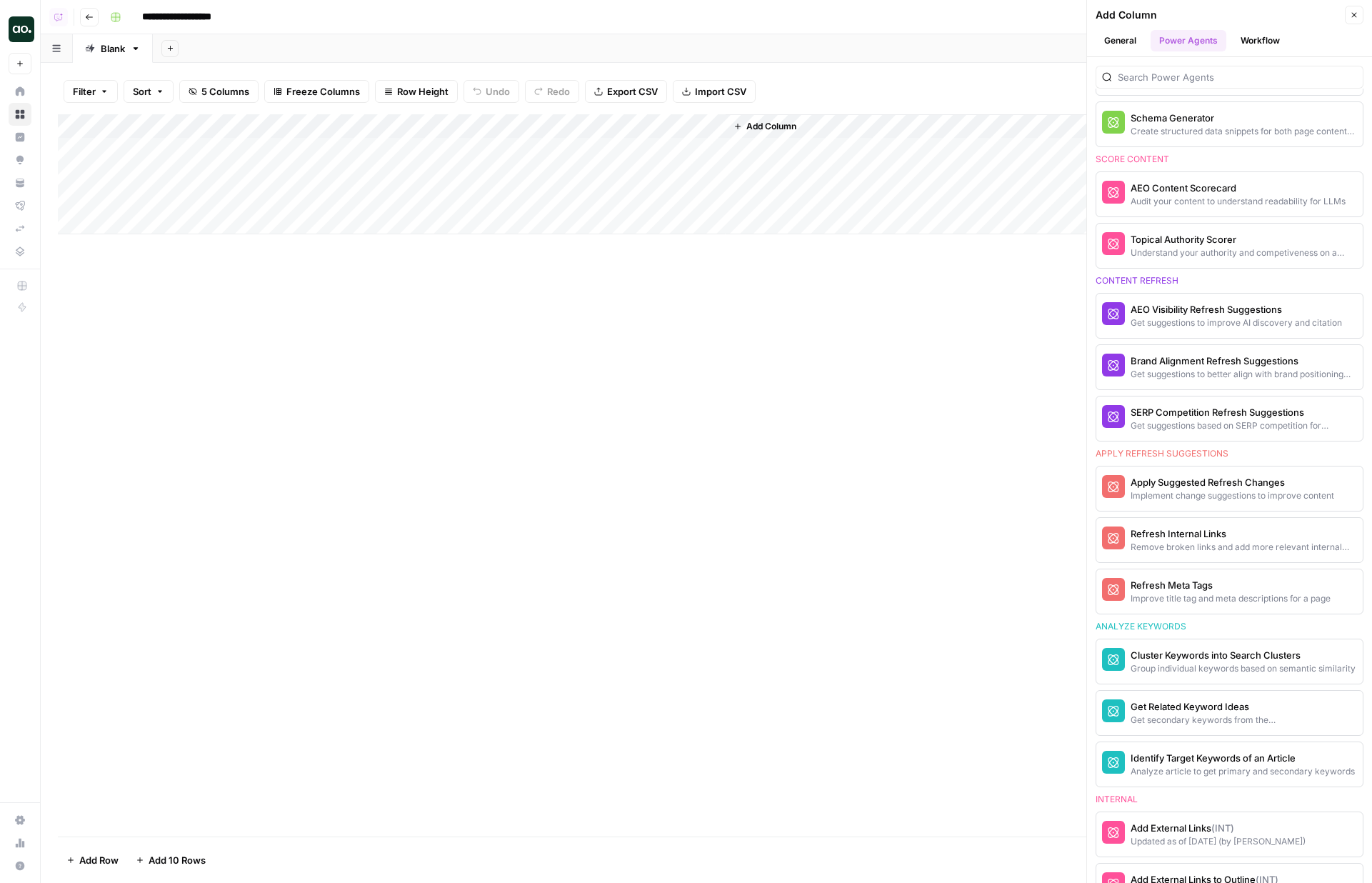
scroll to position [683, 0]
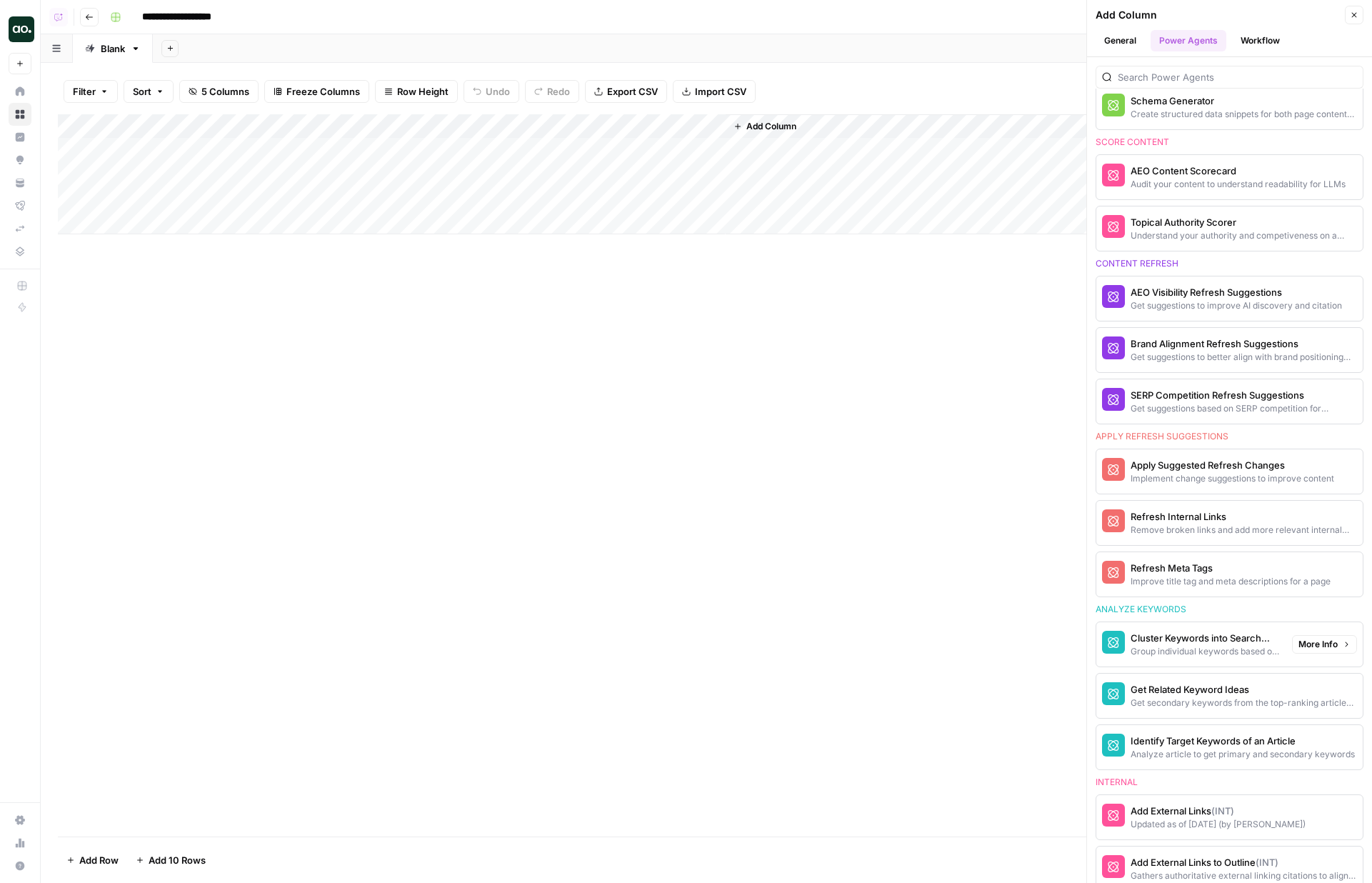
click at [1304, 642] on span "More Info" at bounding box center [1318, 645] width 39 height 13
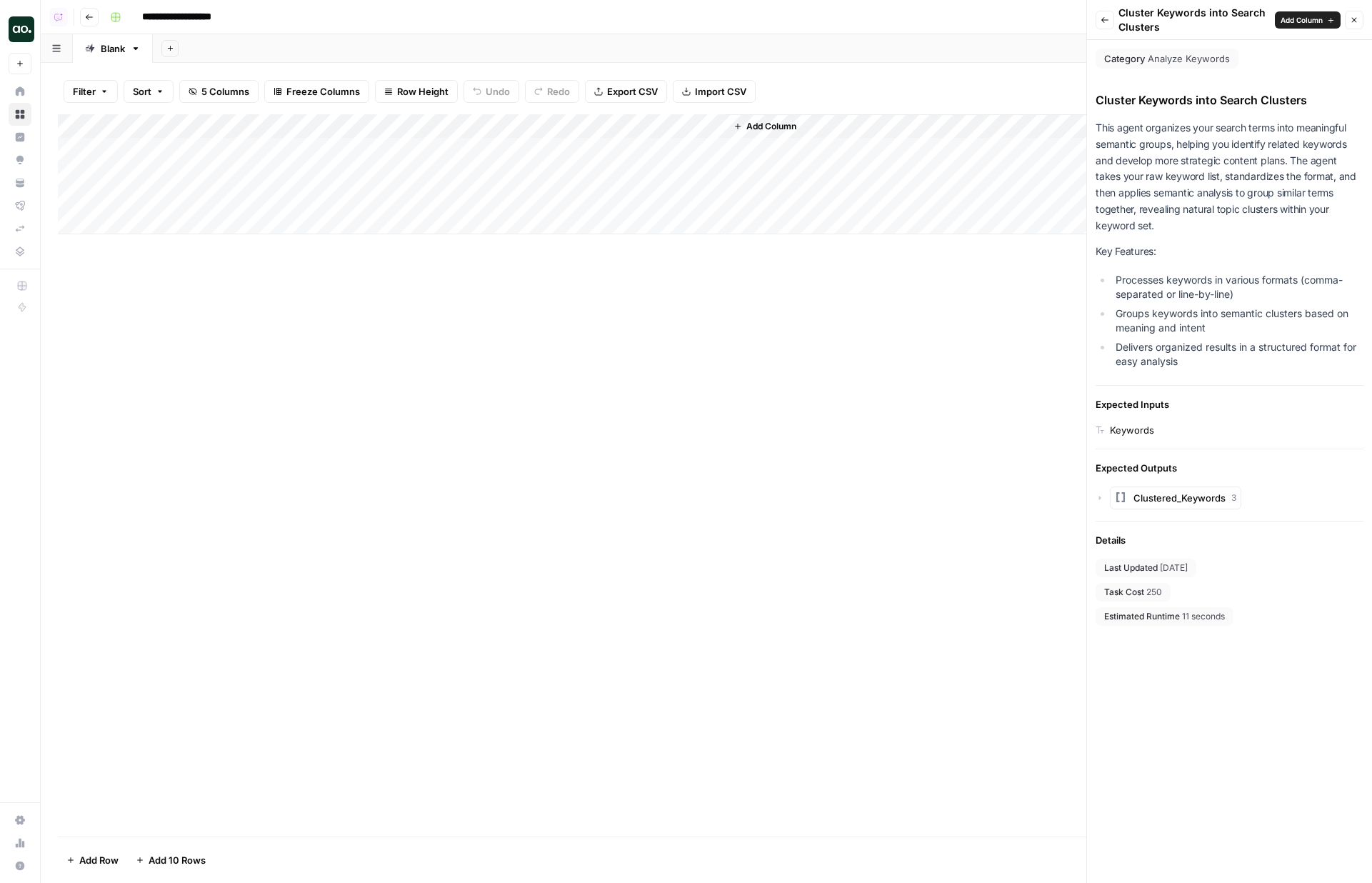
drag, startPoint x: 1170, startPoint y: 597, endPoint x: 1141, endPoint y: 597, distance: 29.0
click at [1144, 597] on div "Task Cost 250" at bounding box center [1132, 593] width 75 height 19
click at [1108, 25] on button "Back" at bounding box center [1105, 20] width 19 height 19
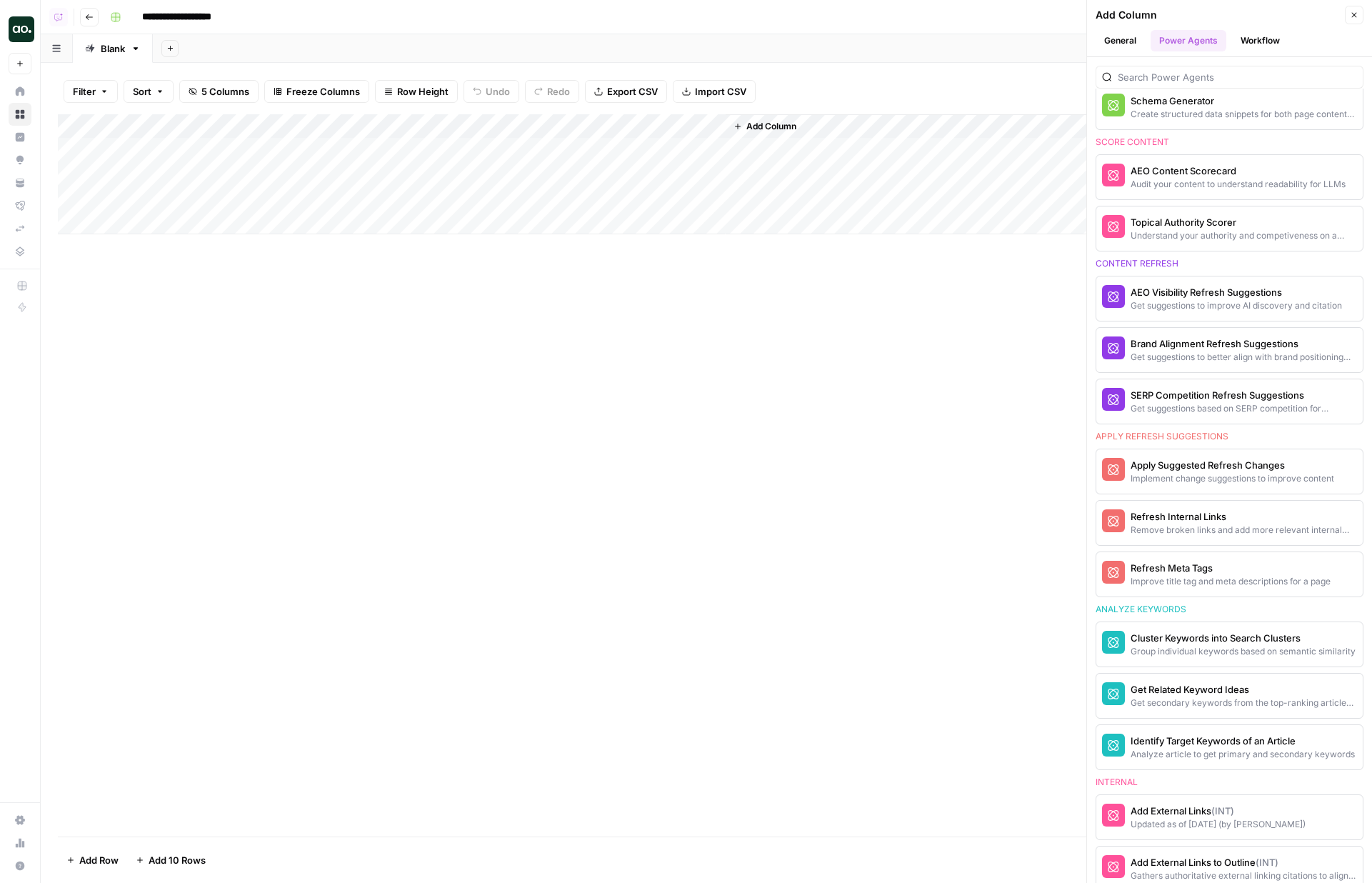
click at [757, 343] on div "Add Column" at bounding box center [706, 475] width 1297 height 723
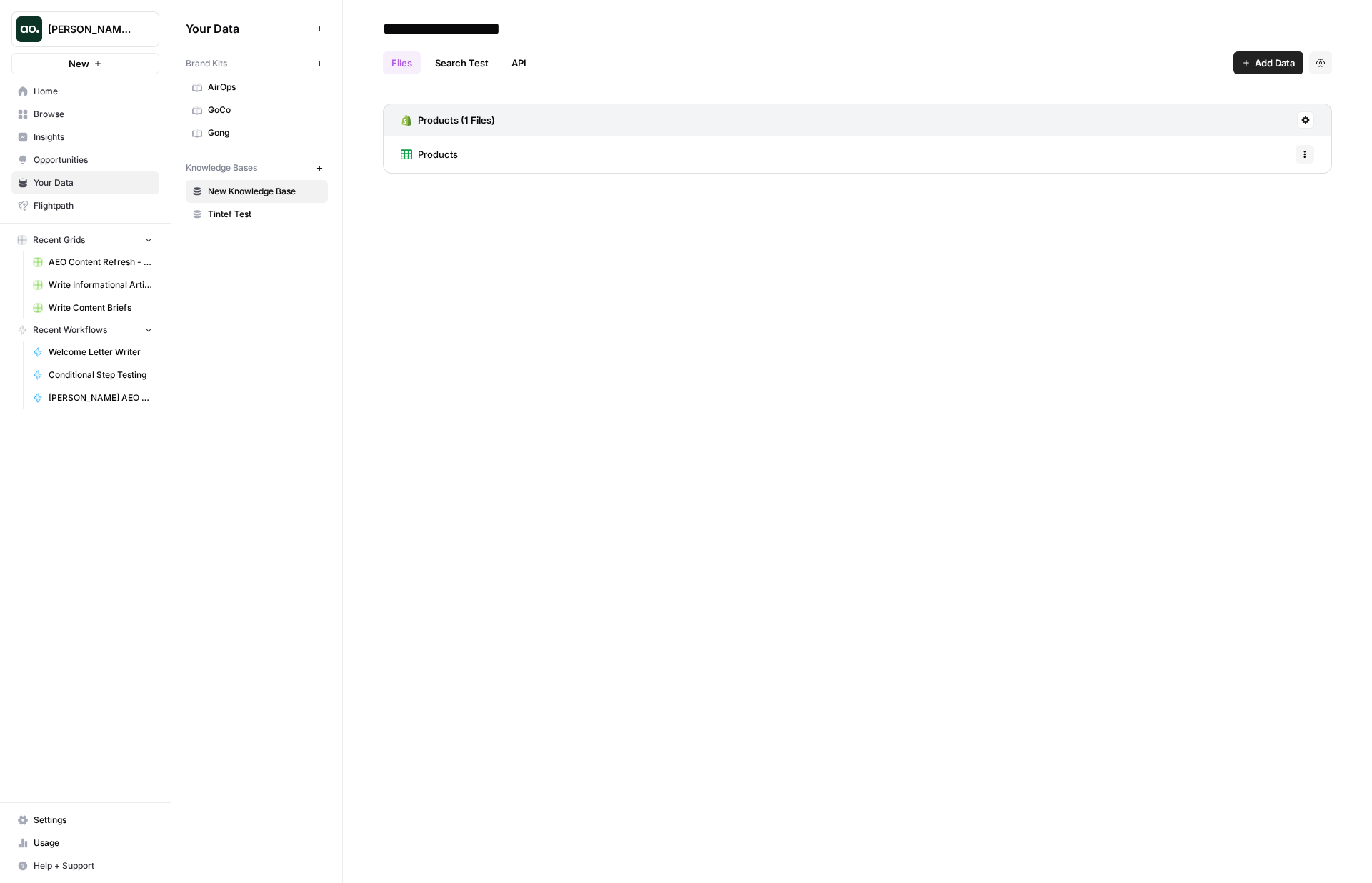
click at [113, 121] on link "Browse" at bounding box center [86, 114] width 148 height 23
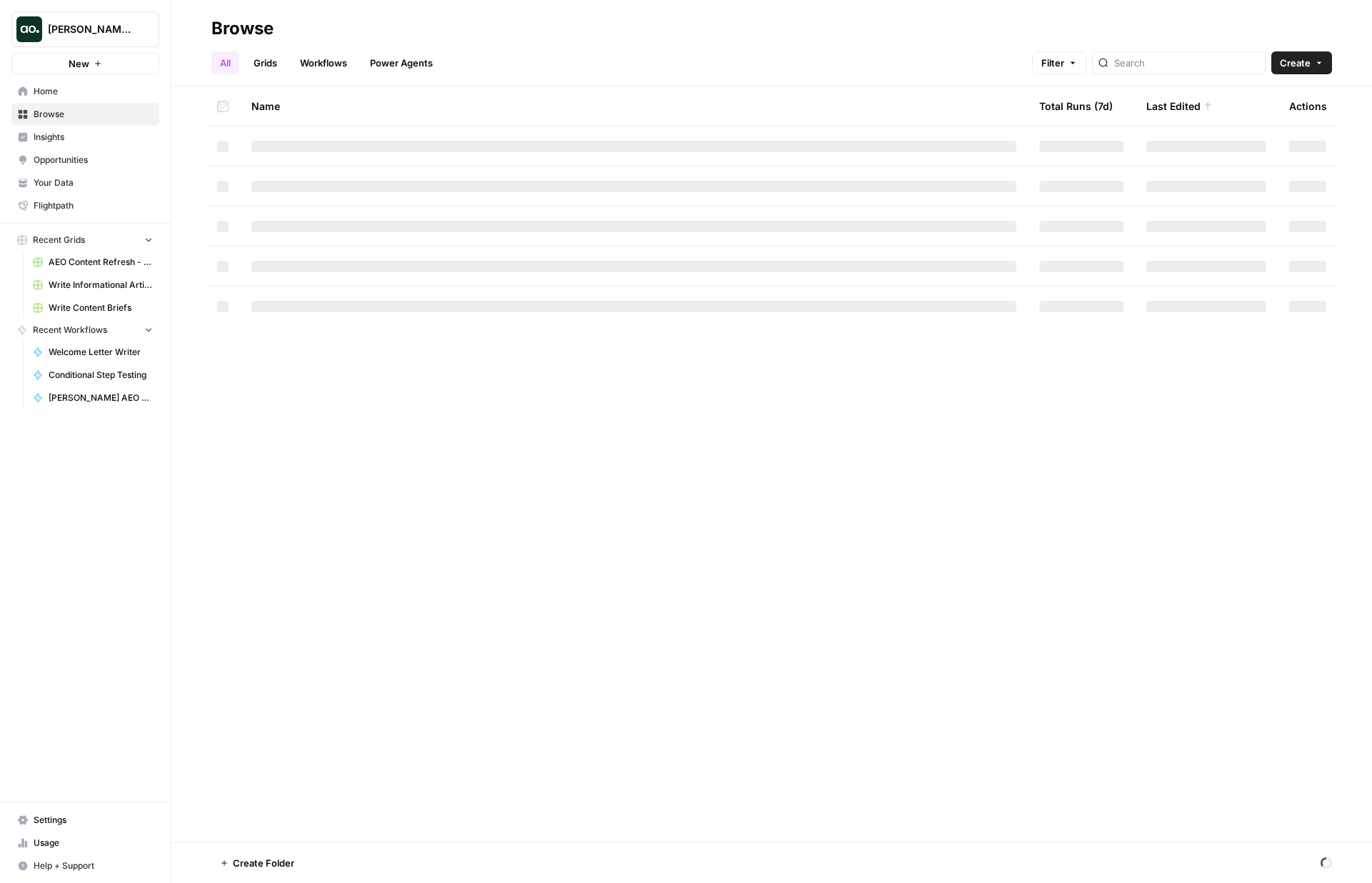
click at [131, 266] on span "AEO Content Refresh - Testing" at bounding box center [101, 262] width 105 height 13
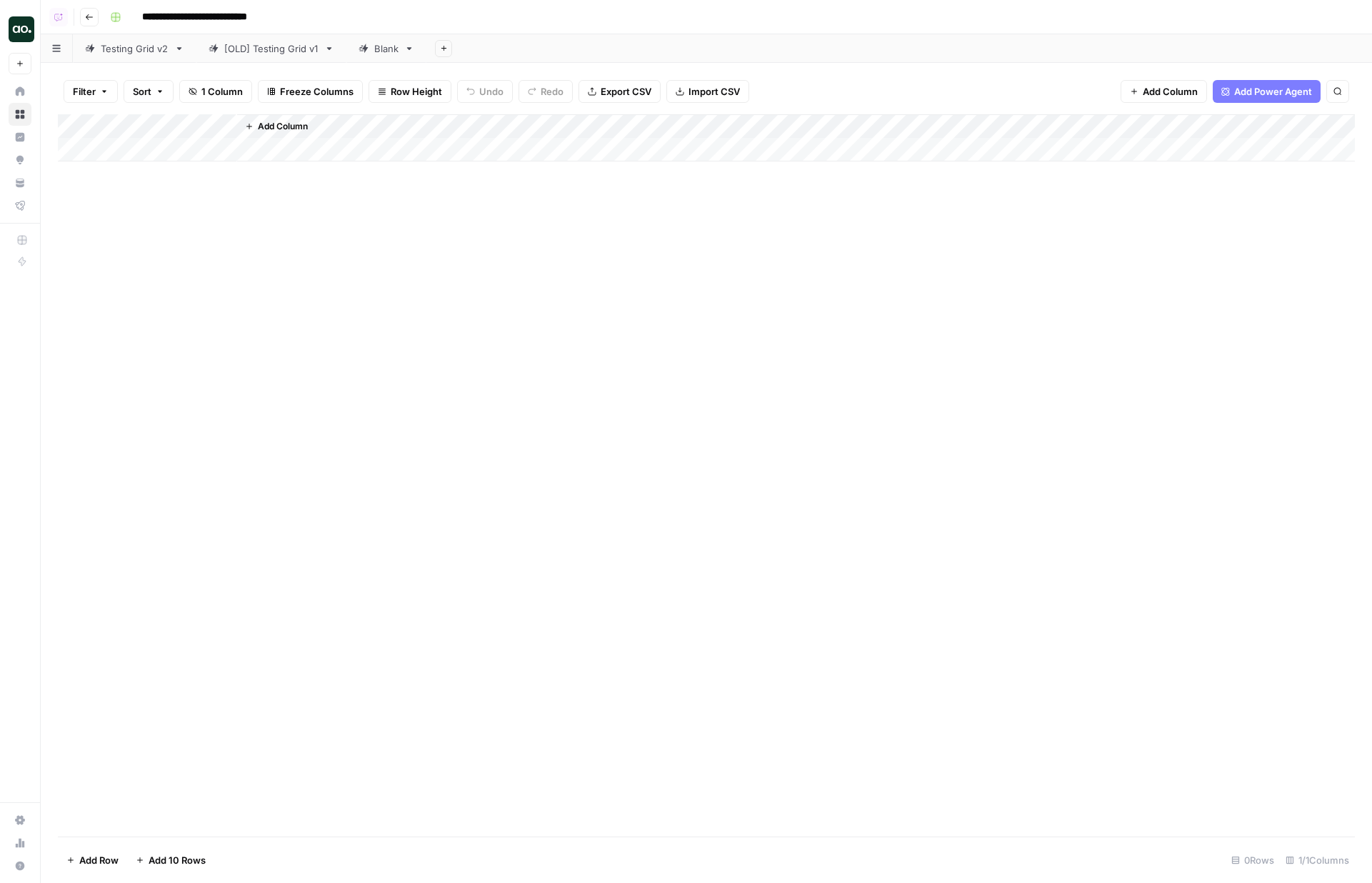
click at [121, 54] on div "Testing Grid v2" at bounding box center [134, 49] width 68 height 15
click at [643, 147] on div "Add Column" at bounding box center [706, 429] width 1297 height 630
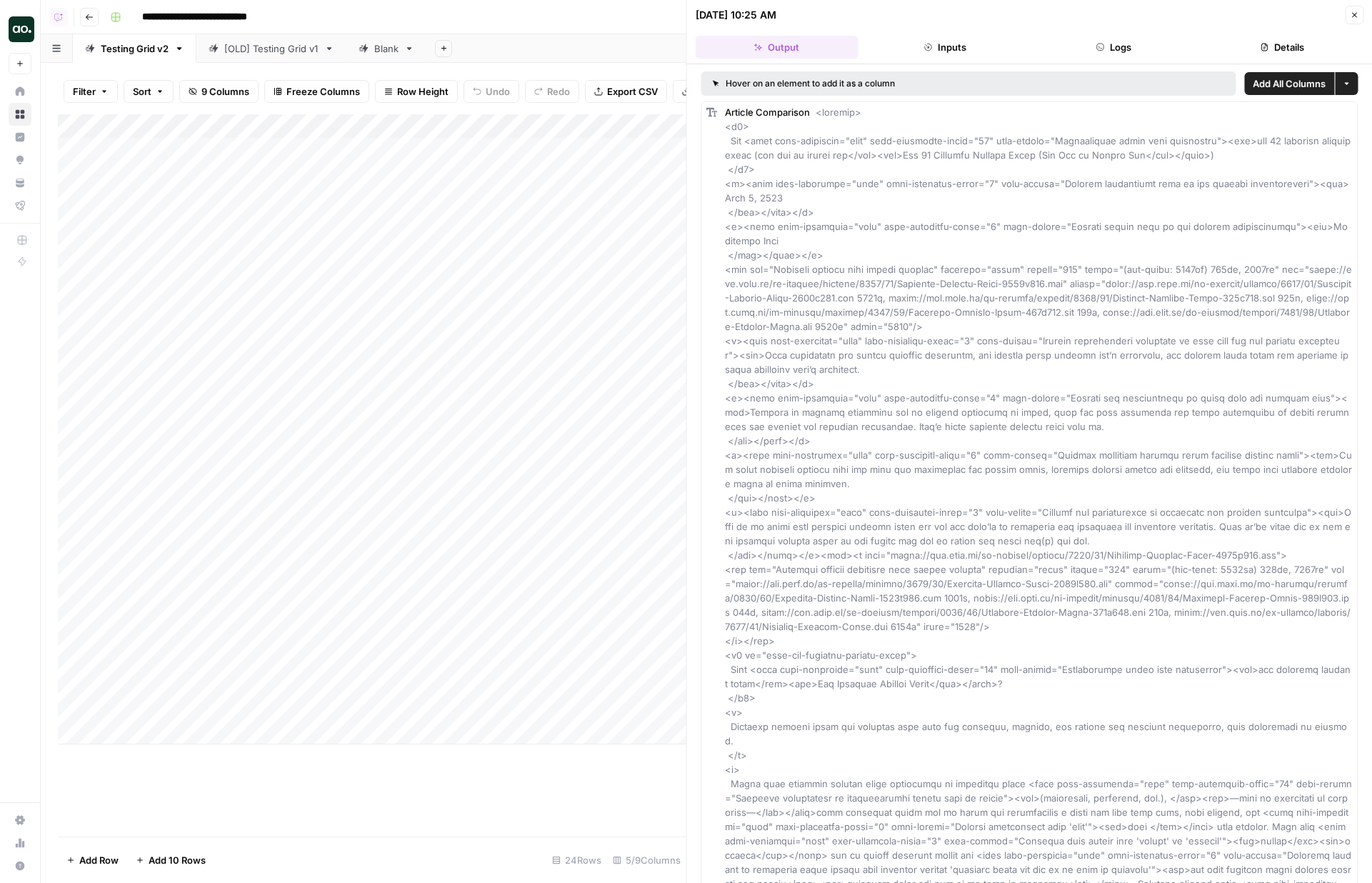
click at [1352, 15] on icon "button" at bounding box center [1355, 15] width 9 height 9
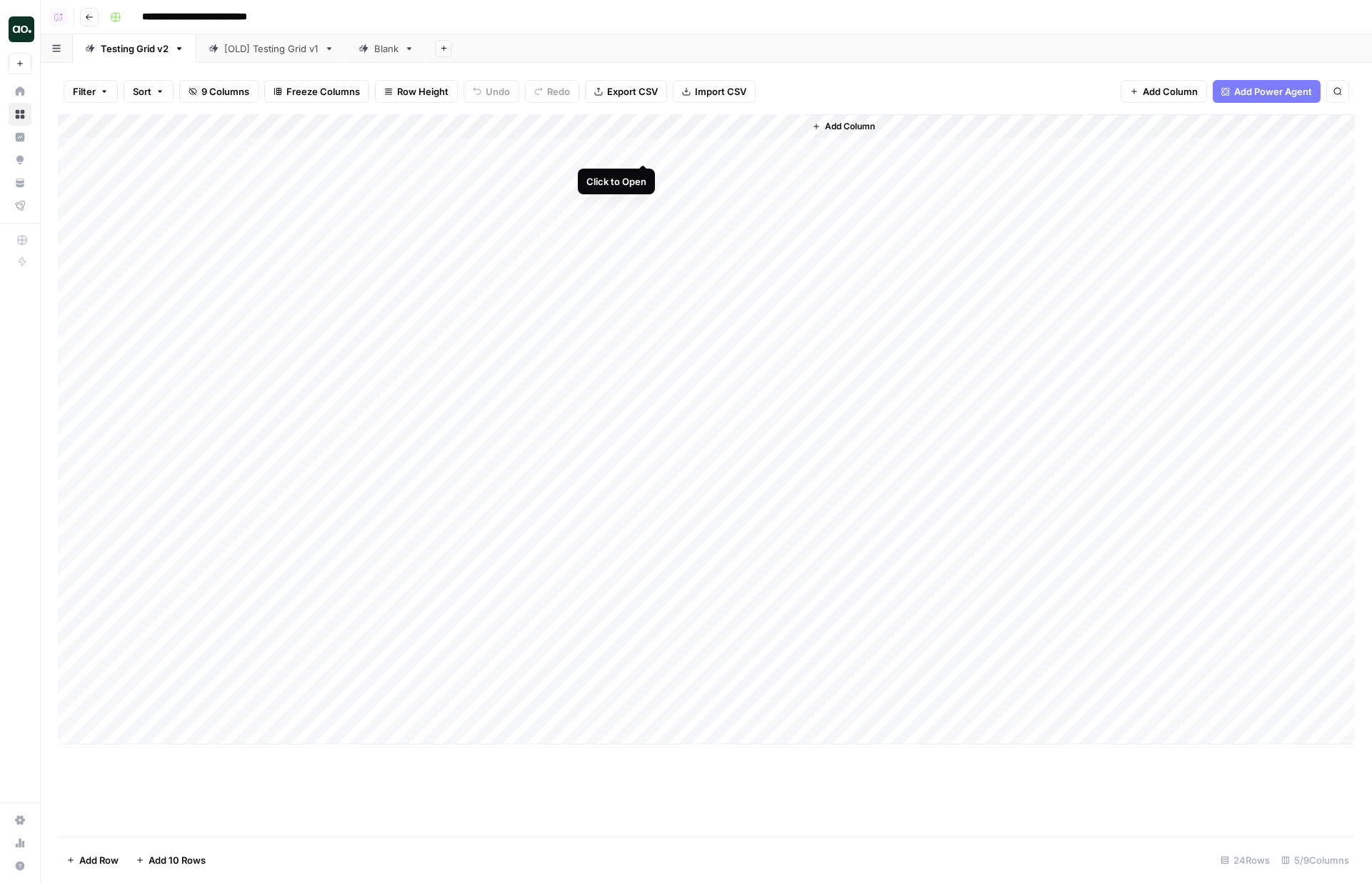
click at [640, 147] on div "Add Column" at bounding box center [706, 429] width 1297 height 630
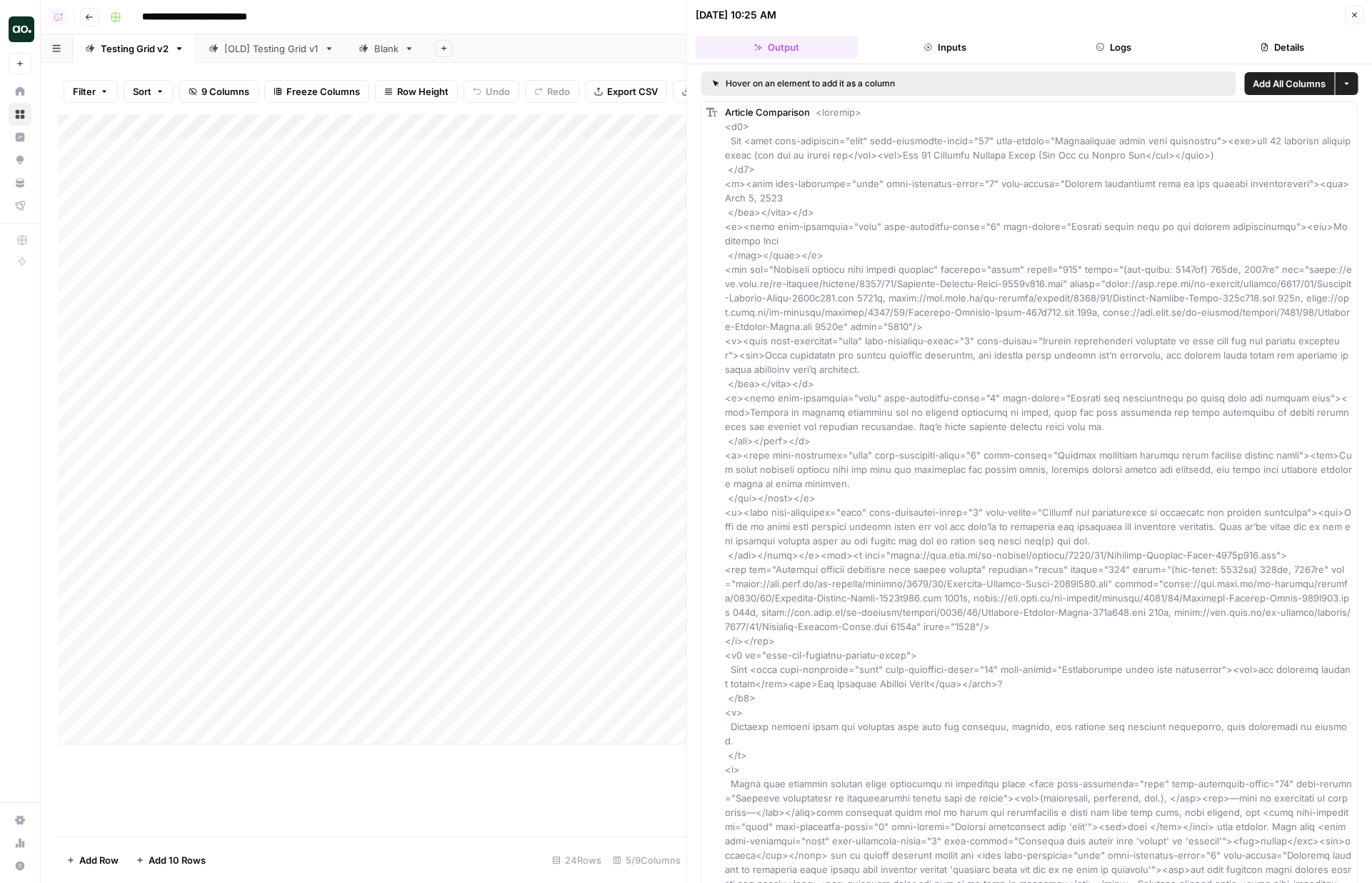
click at [1143, 50] on button "Logs" at bounding box center [1114, 46] width 163 height 23
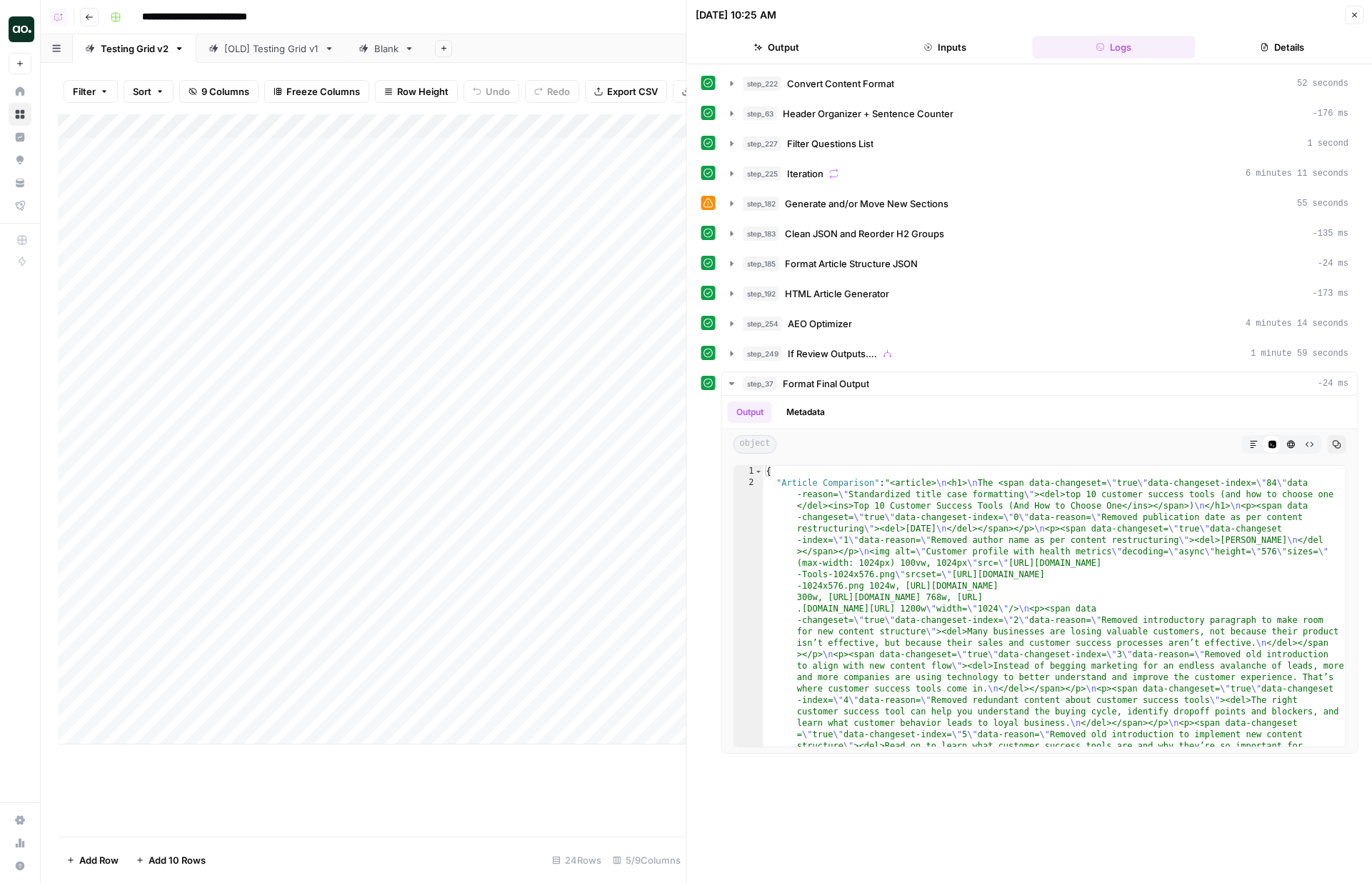
click at [928, 52] on button "Inputs" at bounding box center [945, 46] width 163 height 23
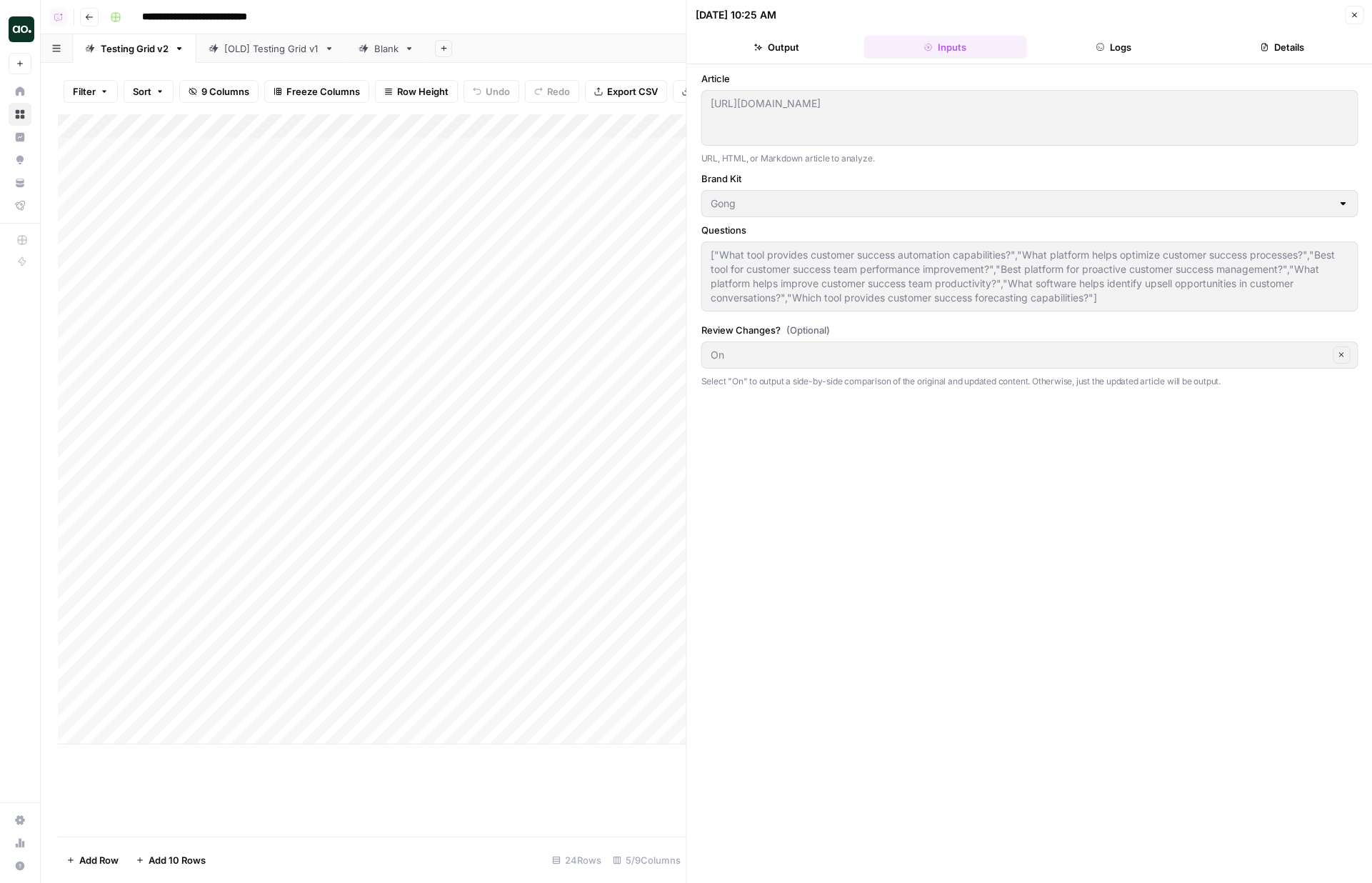
click at [806, 58] on button "Output" at bounding box center [777, 46] width 163 height 23
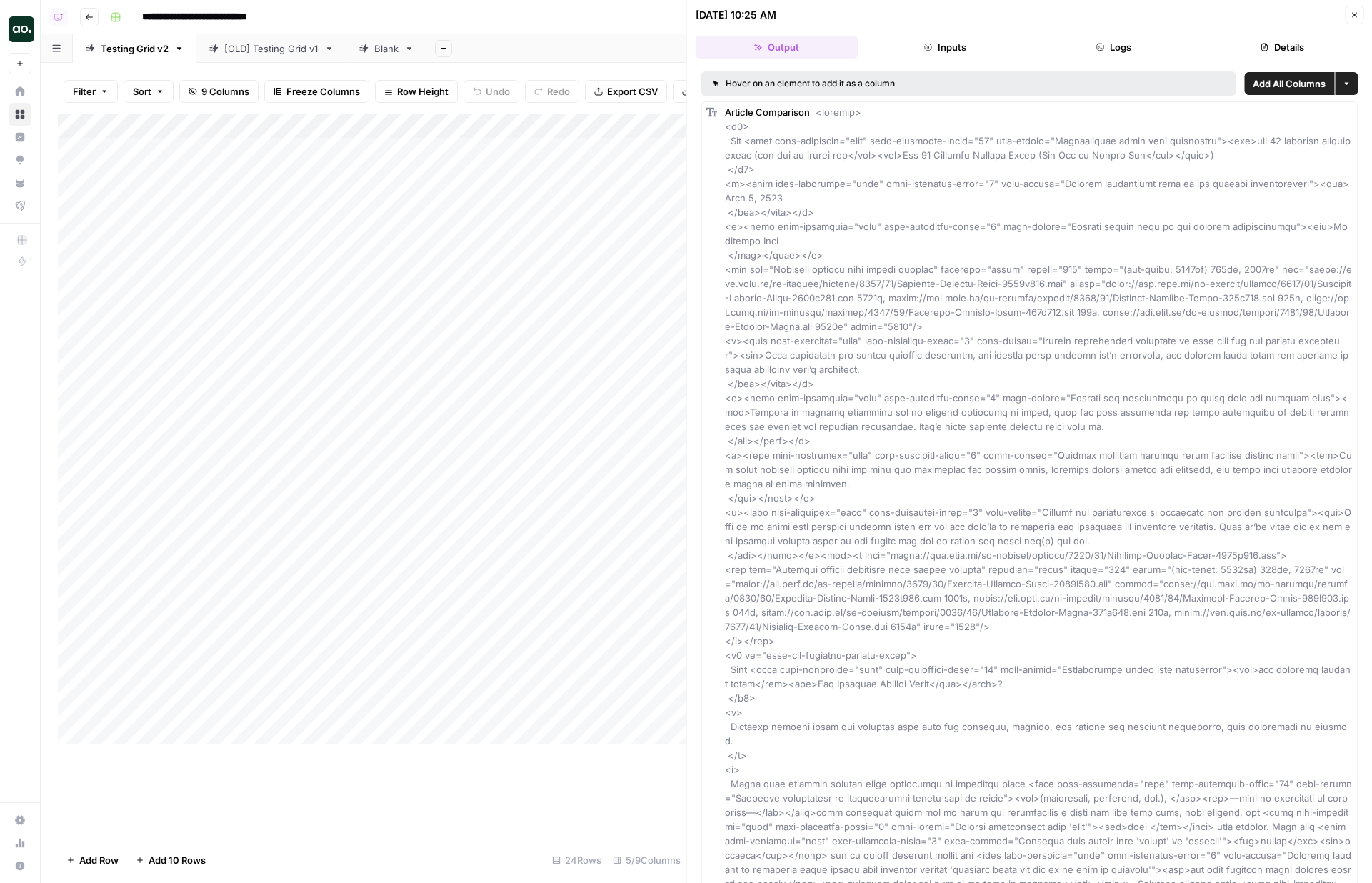
click at [1097, 41] on button "Logs" at bounding box center [1114, 46] width 163 height 23
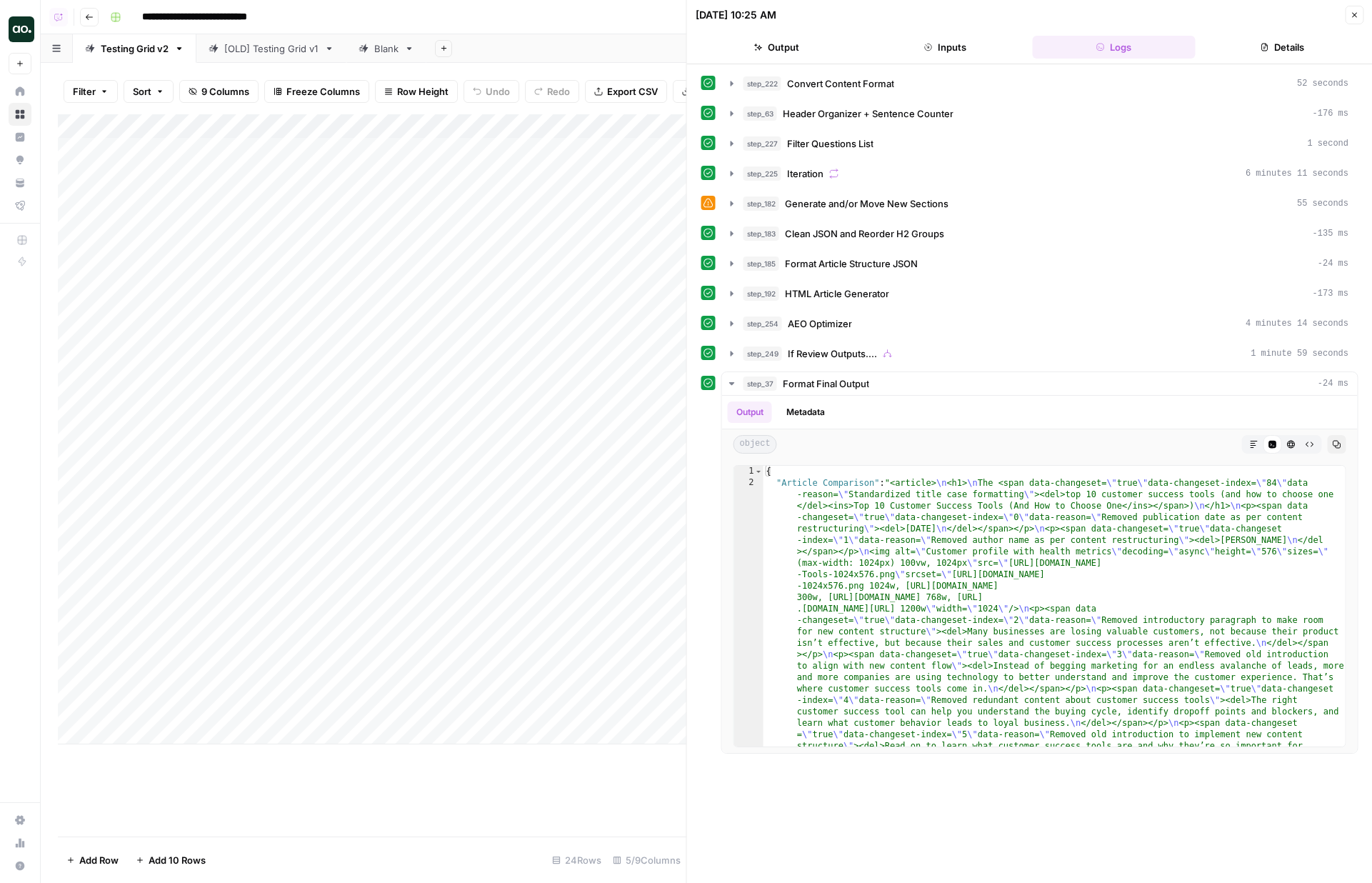
click at [766, 54] on button "Output" at bounding box center [777, 46] width 163 height 23
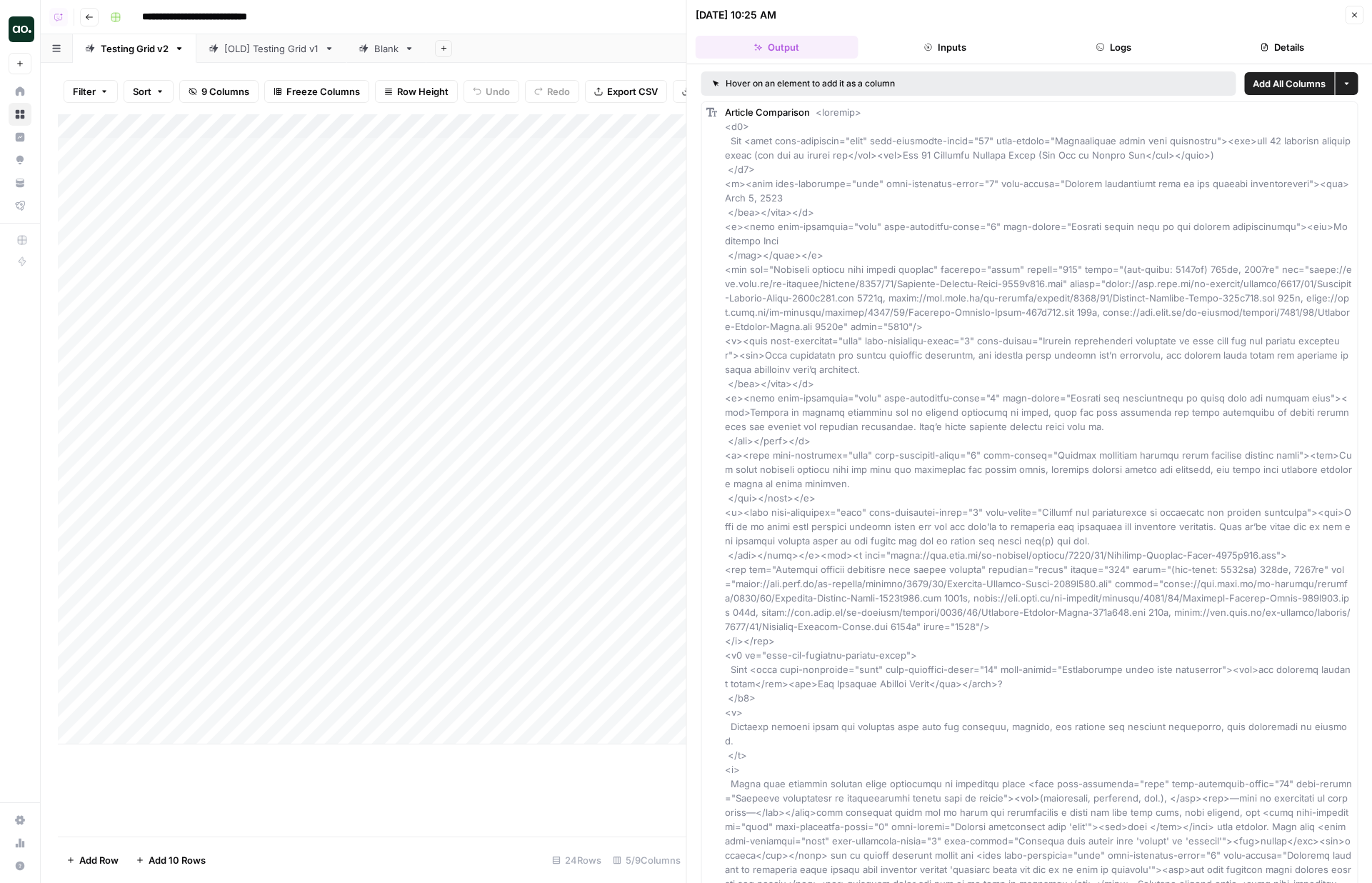
click at [274, 49] on div "[OLD] Testing Grid v1" at bounding box center [271, 49] width 94 height 15
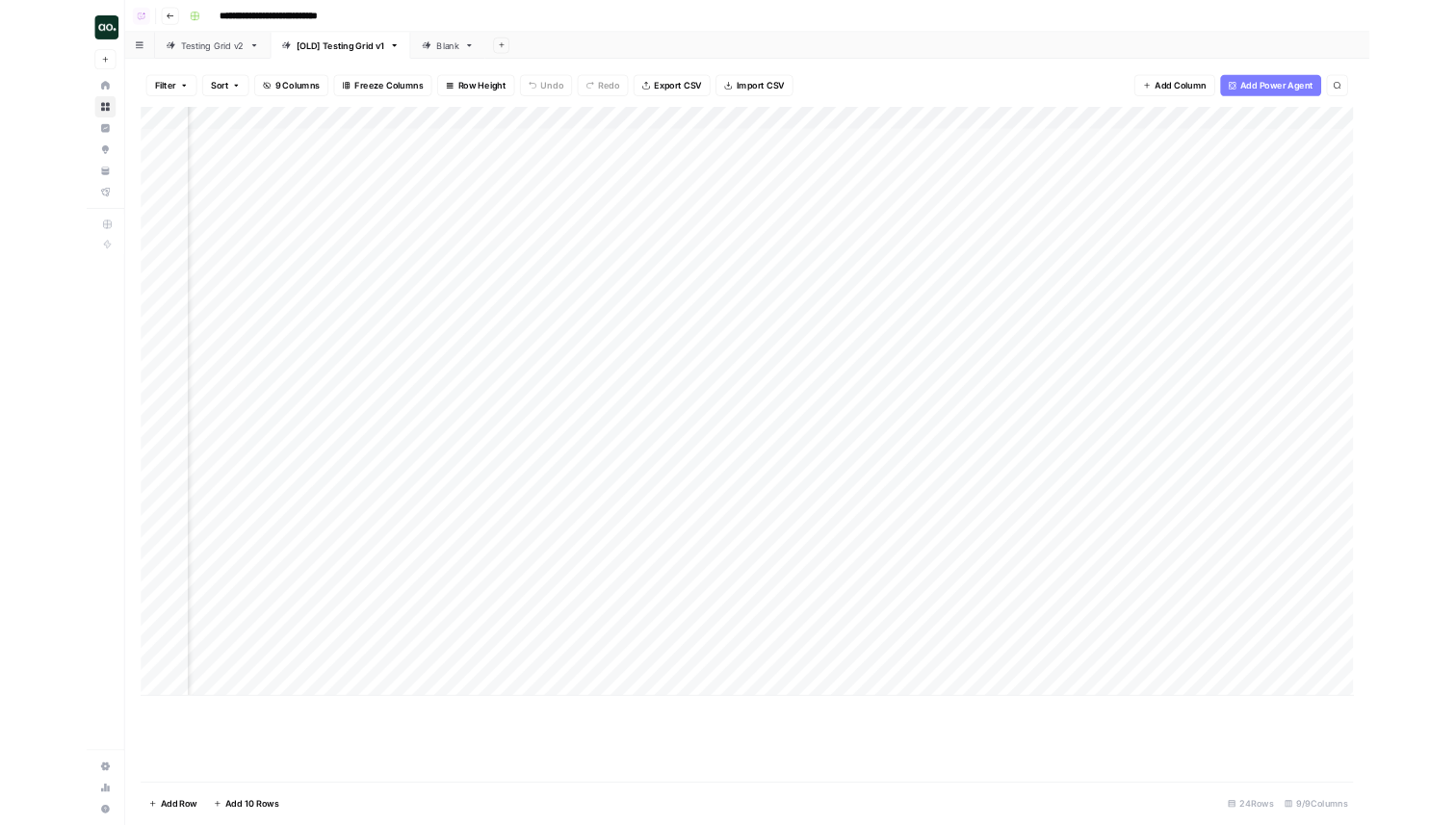
scroll to position [0, 655]
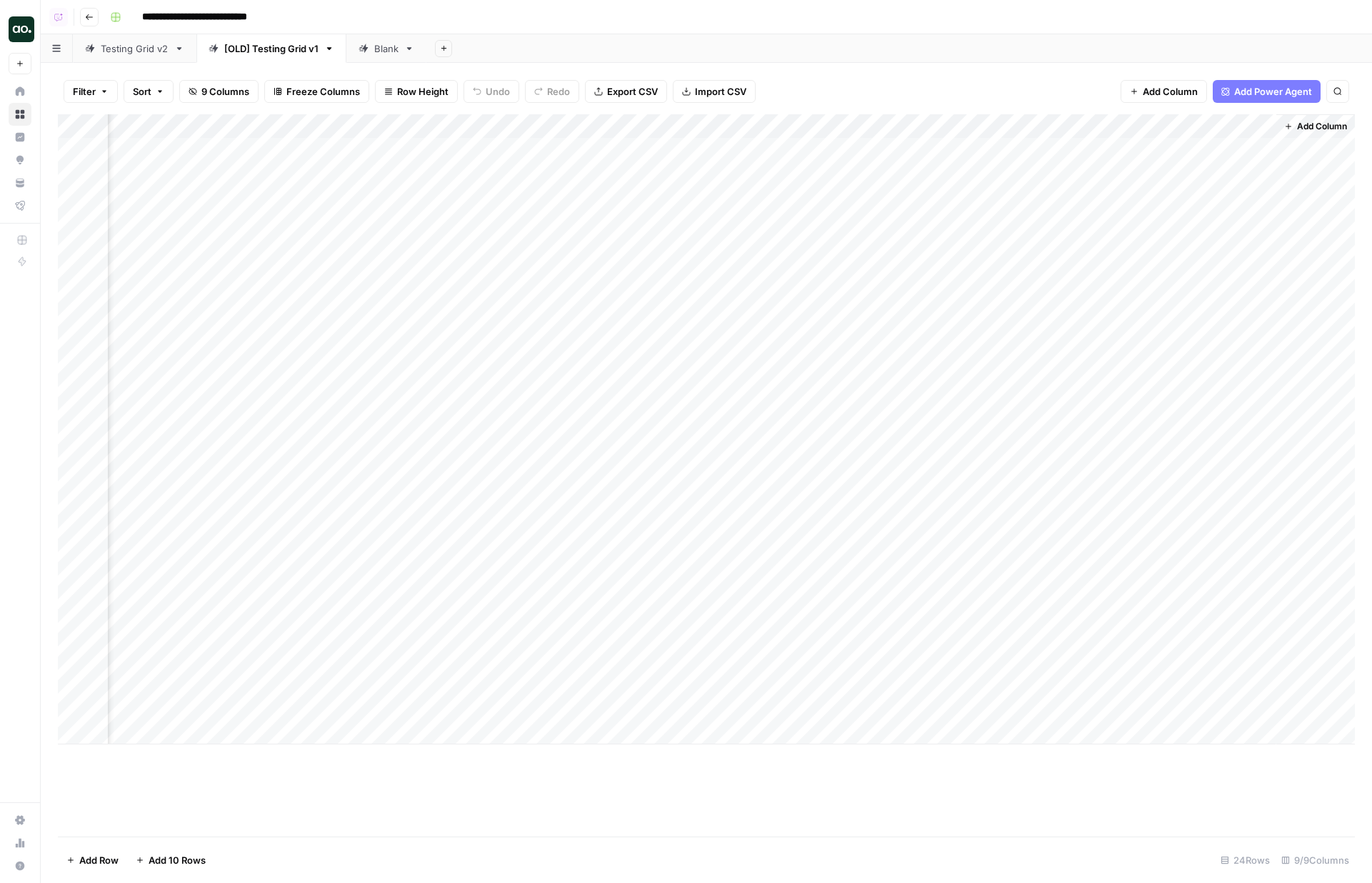
click at [853, 122] on div "Add Column" at bounding box center [706, 429] width 1297 height 630
click at [824, 266] on span "Edit Workflow" at bounding box center [851, 266] width 125 height 15
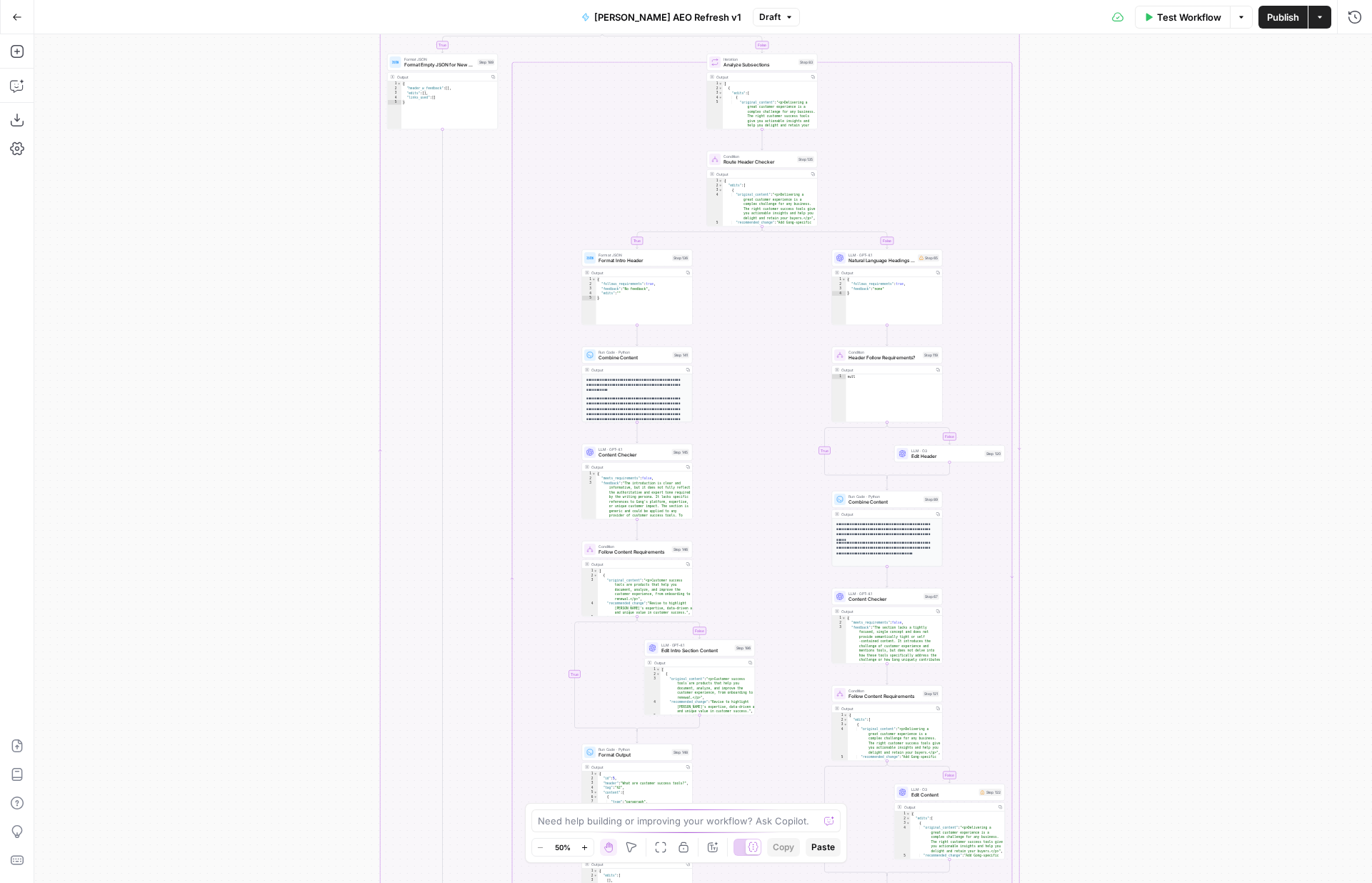
click at [1095, 709] on div "true false true false true false true false true false true false true false tr…" at bounding box center [703, 458] width 1338 height 849
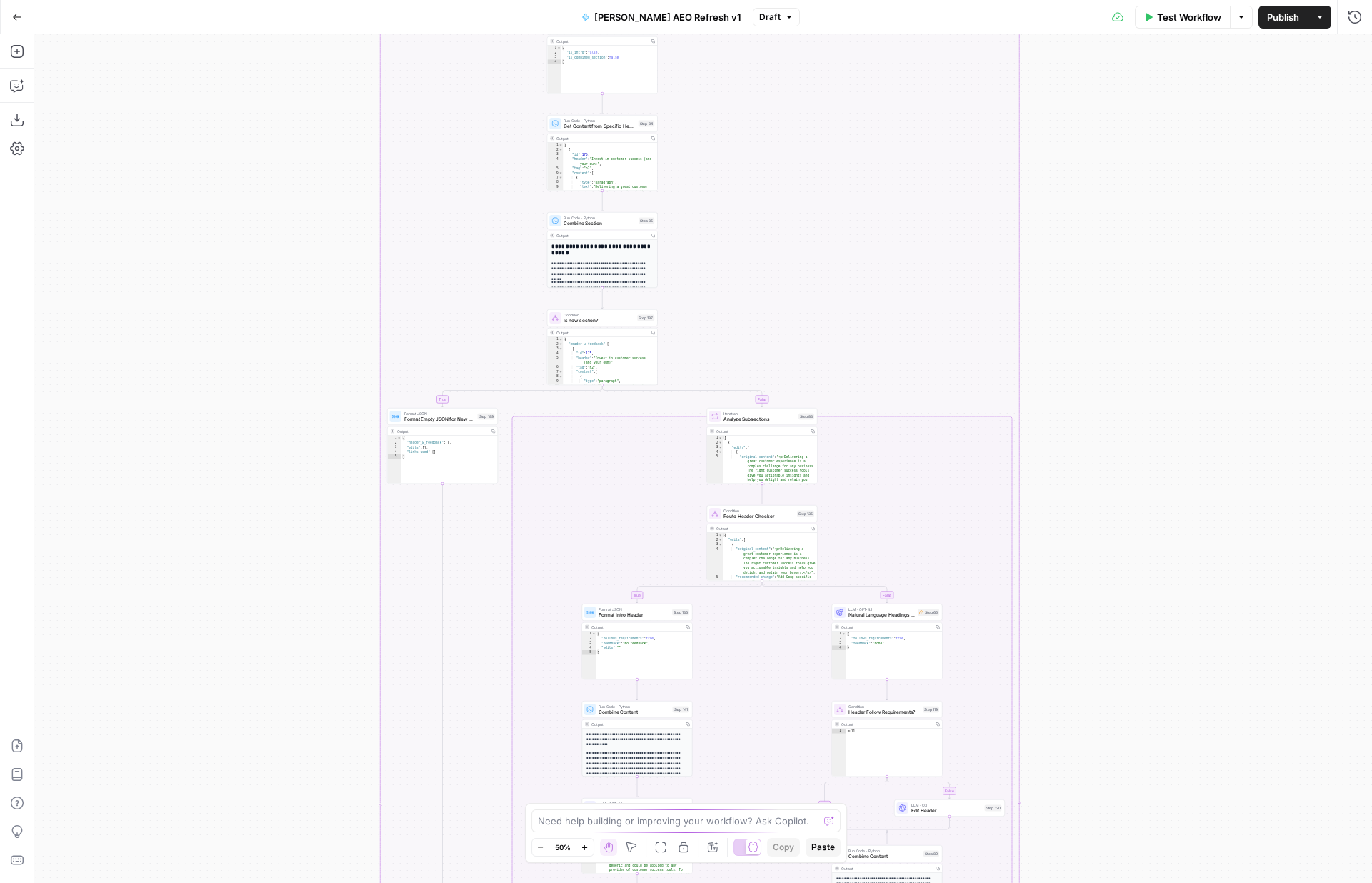
drag, startPoint x: 1101, startPoint y: 416, endPoint x: 1101, endPoint y: 817, distance: 401.0
click at [1101, 817] on div "true false true false true false true false true false true false true false tr…" at bounding box center [703, 458] width 1338 height 849
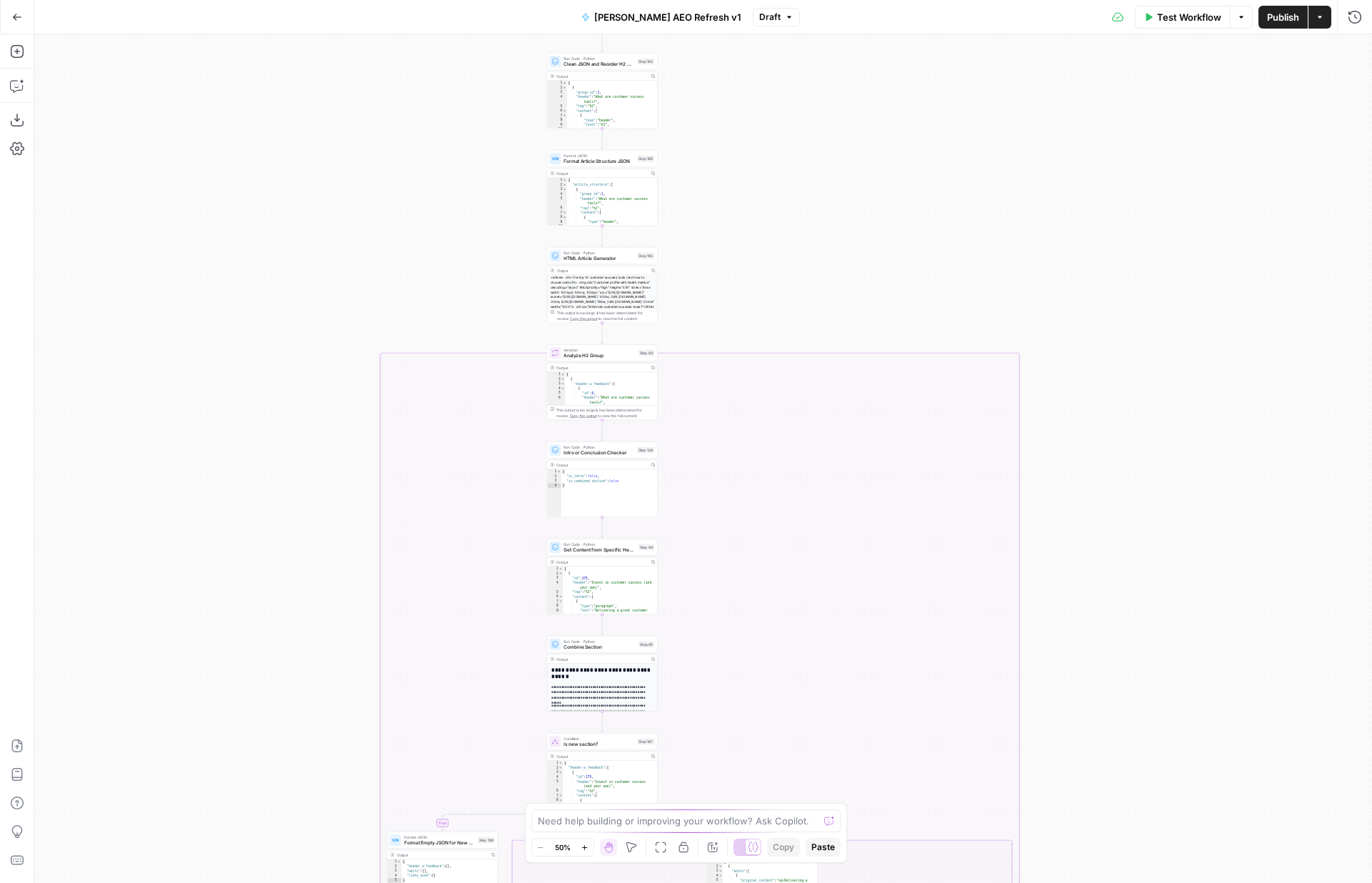
drag, startPoint x: 1090, startPoint y: 351, endPoint x: 1090, endPoint y: 729, distance: 378.0
click at [1090, 729] on div "true false true false true false true false true false true false true false tr…" at bounding box center [703, 458] width 1338 height 849
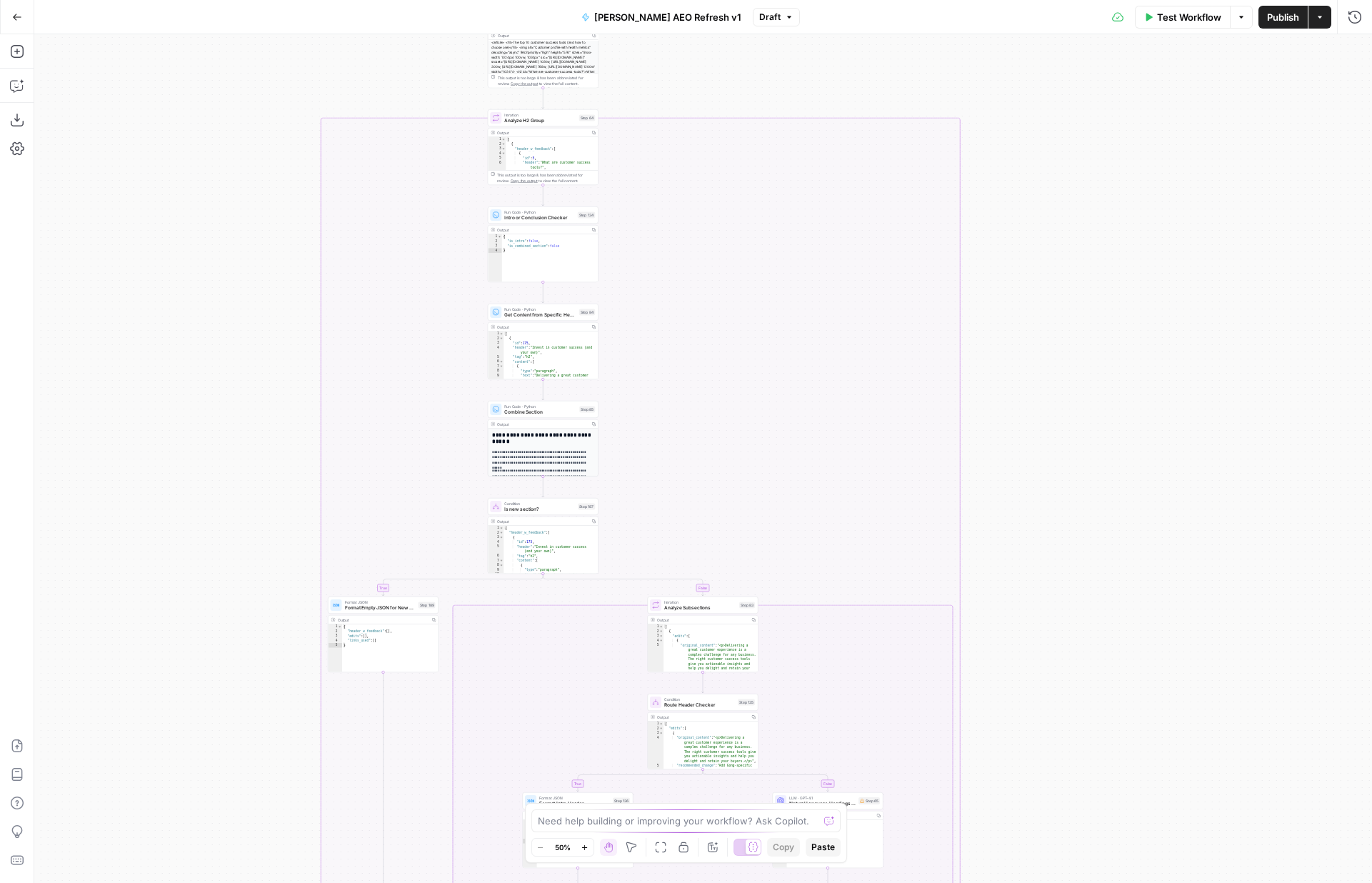
drag, startPoint x: 1158, startPoint y: 399, endPoint x: 1098, endPoint y: 163, distance: 243.5
click at [1098, 163] on div "true false true false true false true false true false true false true false tr…" at bounding box center [703, 458] width 1338 height 849
drag, startPoint x: 1146, startPoint y: 529, endPoint x: 1141, endPoint y: 322, distance: 207.1
click at [1141, 324] on div "true false true false true false true false true false true false true false tr…" at bounding box center [703, 458] width 1338 height 849
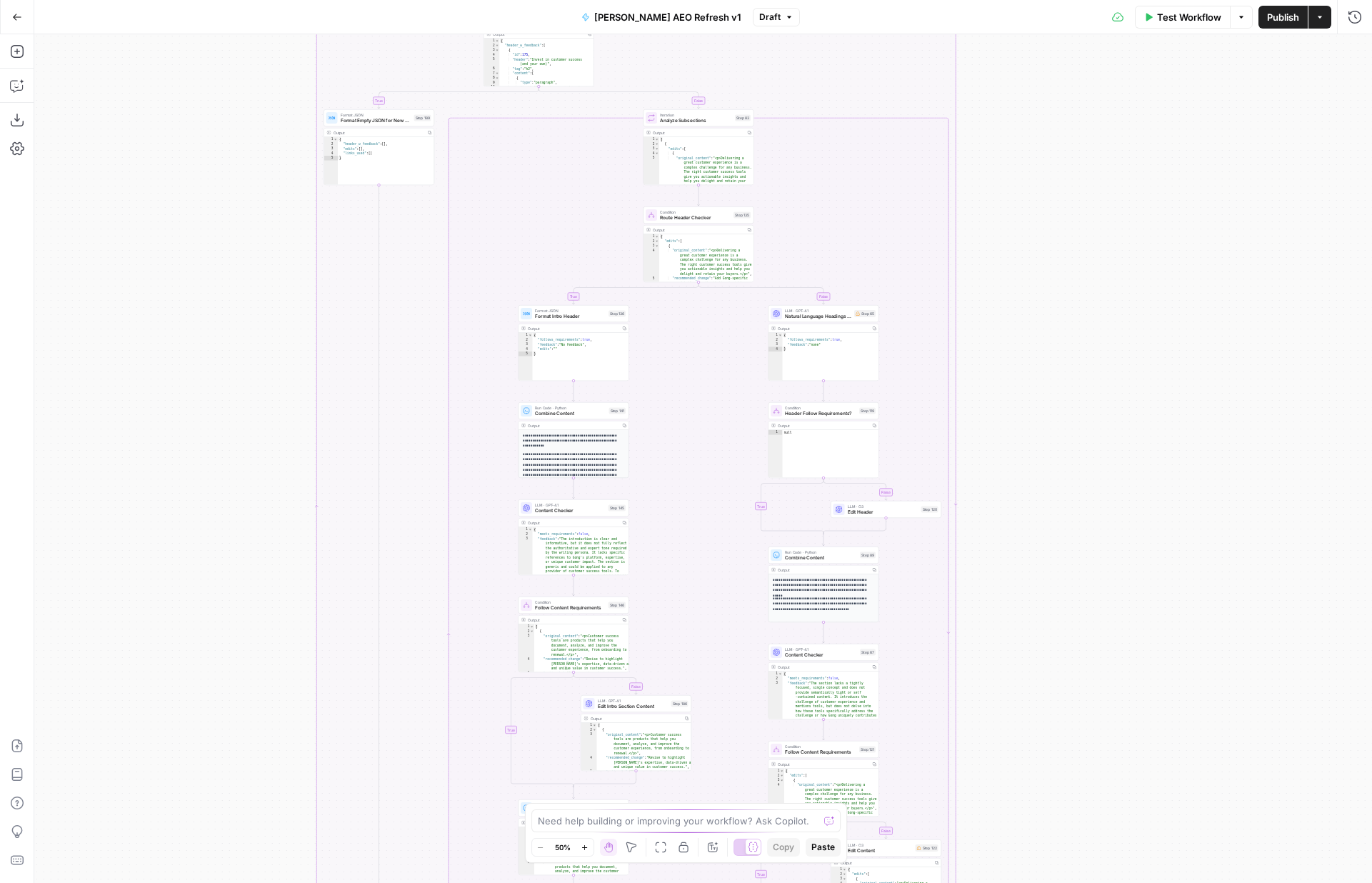
drag, startPoint x: 1153, startPoint y: 692, endPoint x: 1153, endPoint y: 414, distance: 278.0
click at [1153, 415] on div "true false true false true false true false true false true false true false tr…" at bounding box center [703, 458] width 1338 height 849
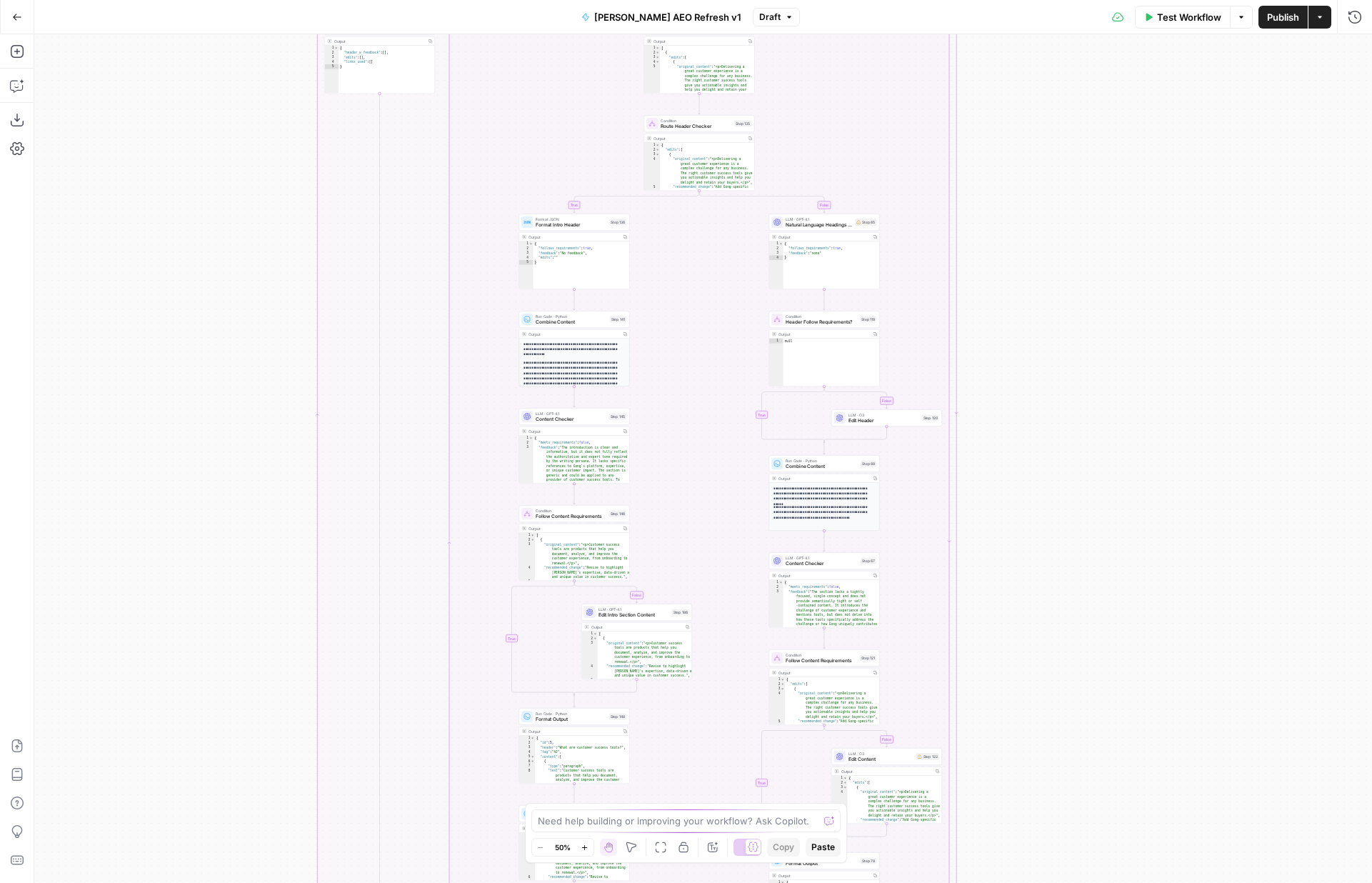
drag, startPoint x: 1130, startPoint y: 699, endPoint x: 1124, endPoint y: 423, distance: 276.1
click at [1124, 424] on div "true false true false true false true false true false true false true false tr…" at bounding box center [703, 458] width 1338 height 849
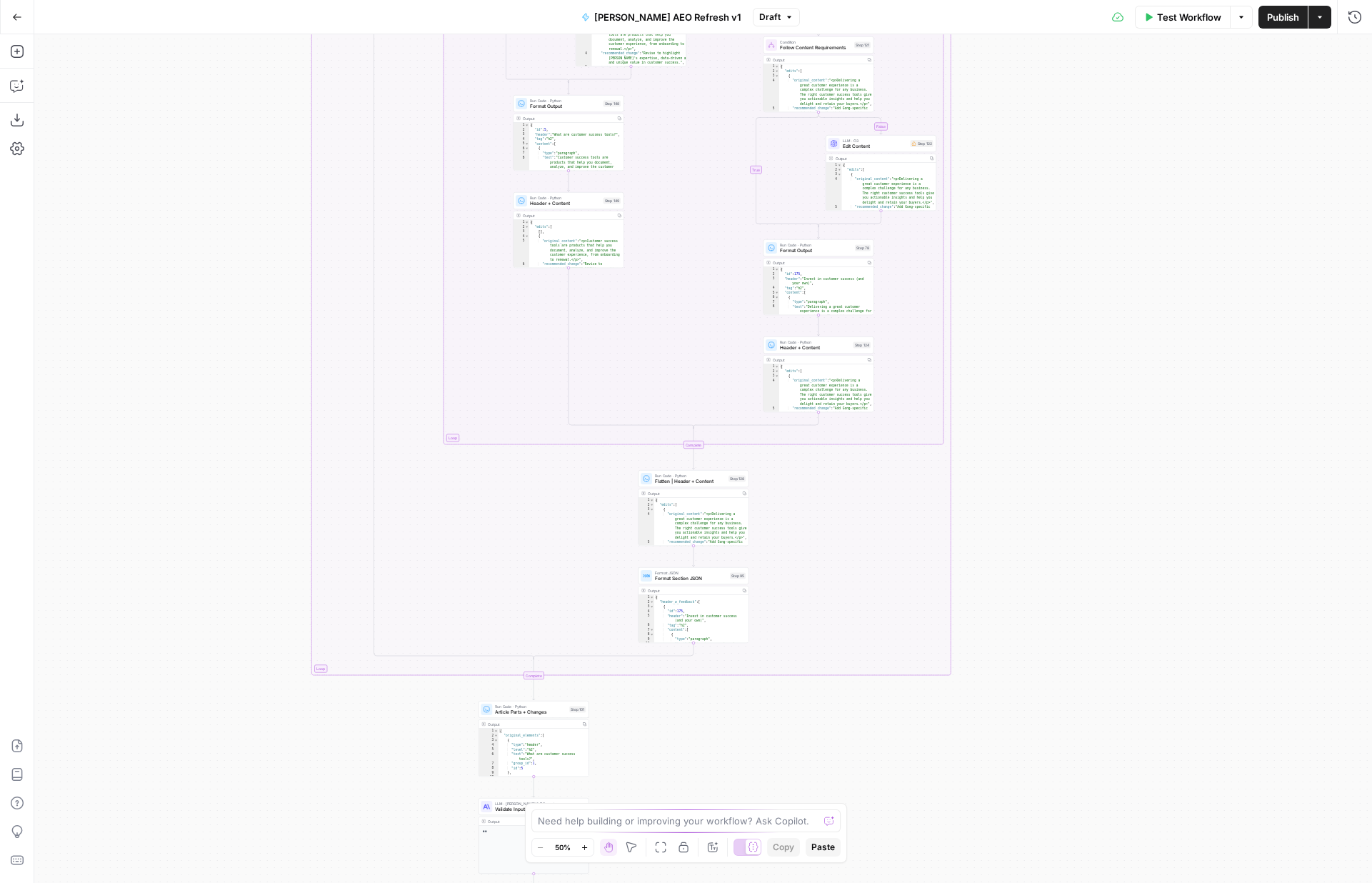
drag, startPoint x: 1126, startPoint y: 656, endPoint x: 1126, endPoint y: 276, distance: 380.0
click at [1126, 277] on div "true false true false true false true false true false true false true false tr…" at bounding box center [703, 458] width 1338 height 849
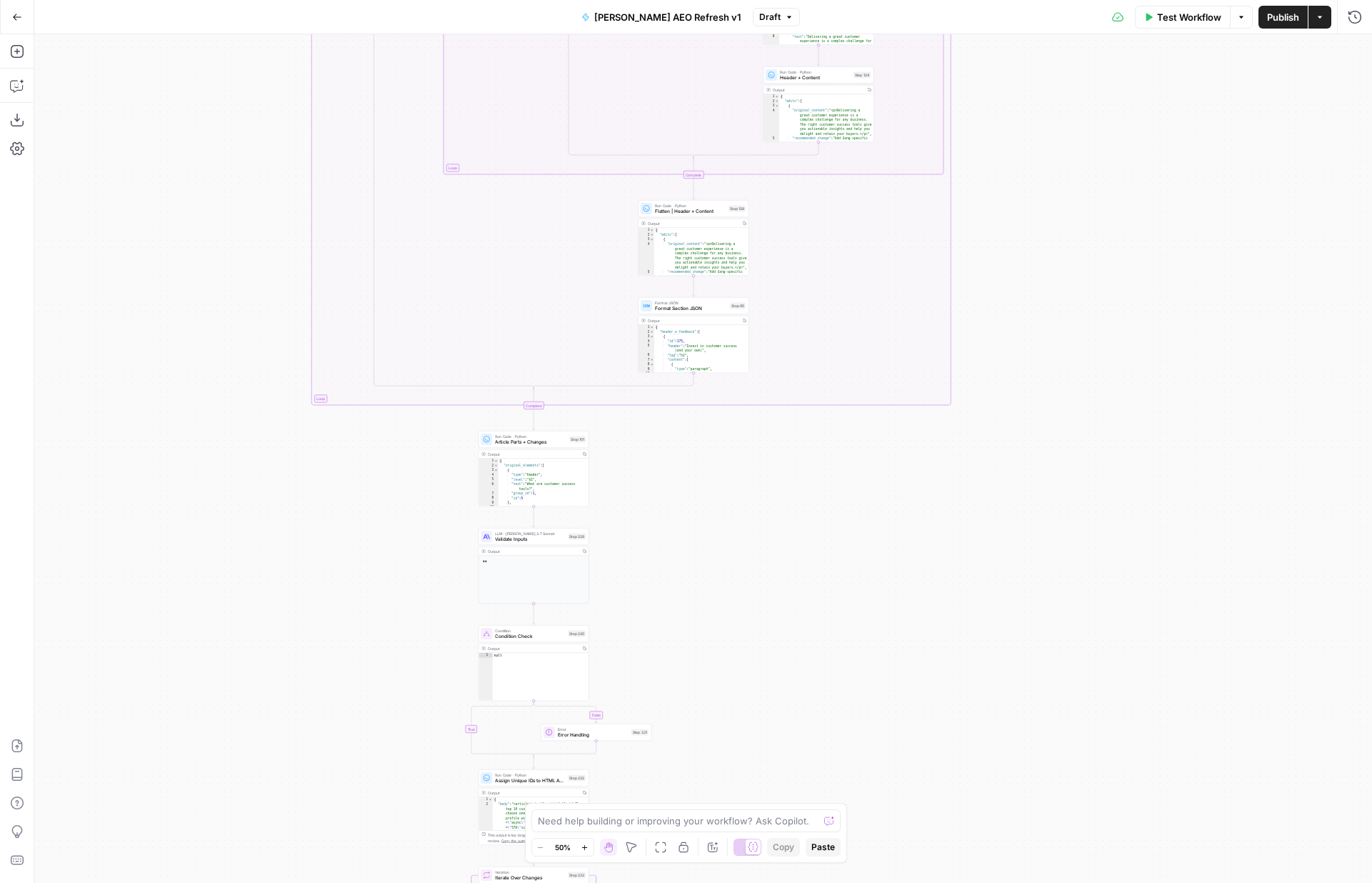
drag, startPoint x: 1135, startPoint y: 623, endPoint x: 1133, endPoint y: 361, distance: 262.0
click at [1134, 361] on div "true false true false true false true false true false true false true false tr…" at bounding box center [703, 458] width 1338 height 849
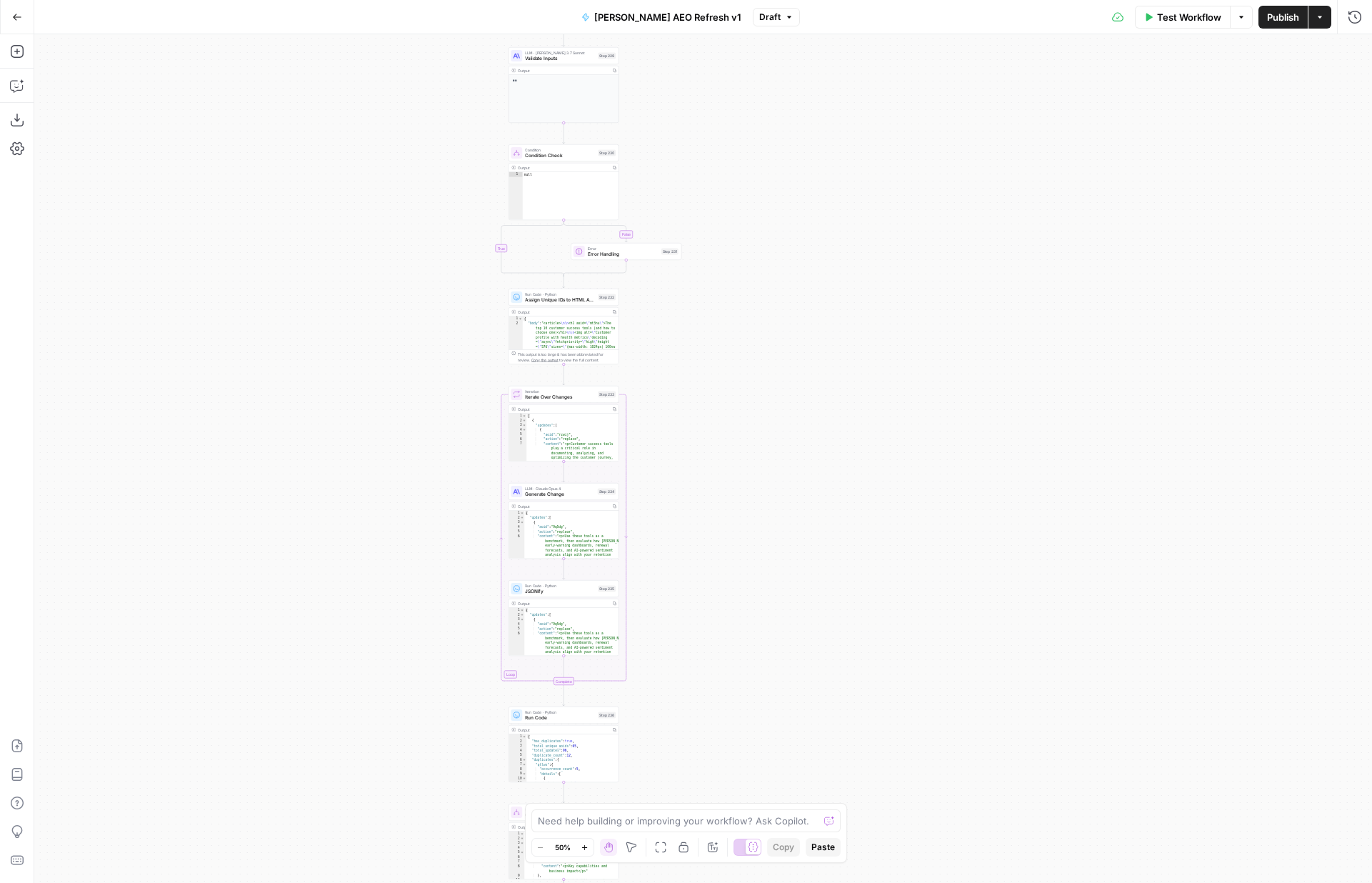
drag, startPoint x: 1119, startPoint y: 598, endPoint x: 1152, endPoint y: 110, distance: 489.1
click at [1152, 110] on div "true false true false true false true false true false true false true false tr…" at bounding box center [703, 458] width 1338 height 849
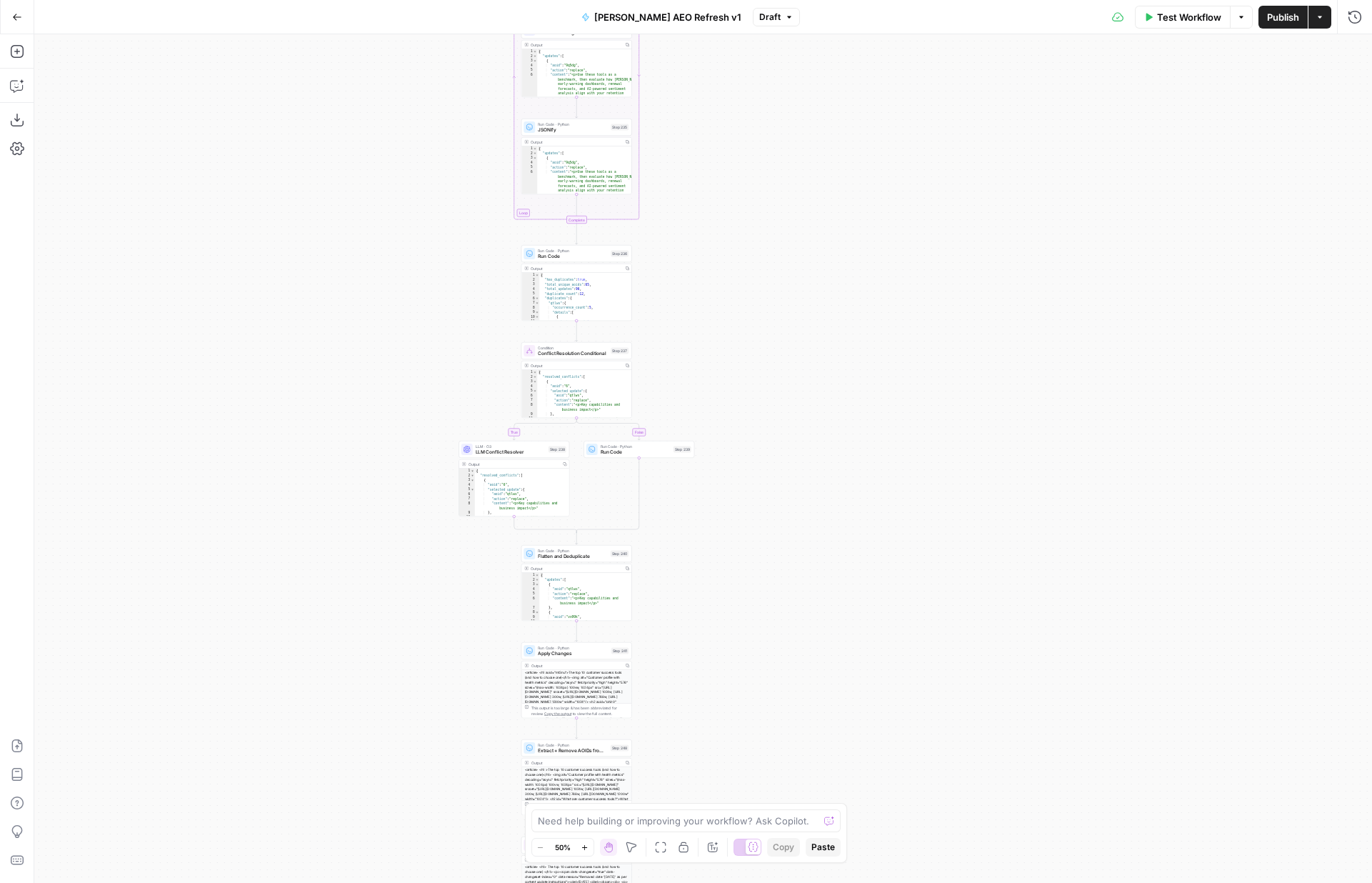
drag, startPoint x: 988, startPoint y: 662, endPoint x: 985, endPoint y: 139, distance: 523.0
click at [987, 139] on div "true false true false true false true false true false true false true false tr…" at bounding box center [703, 458] width 1338 height 849
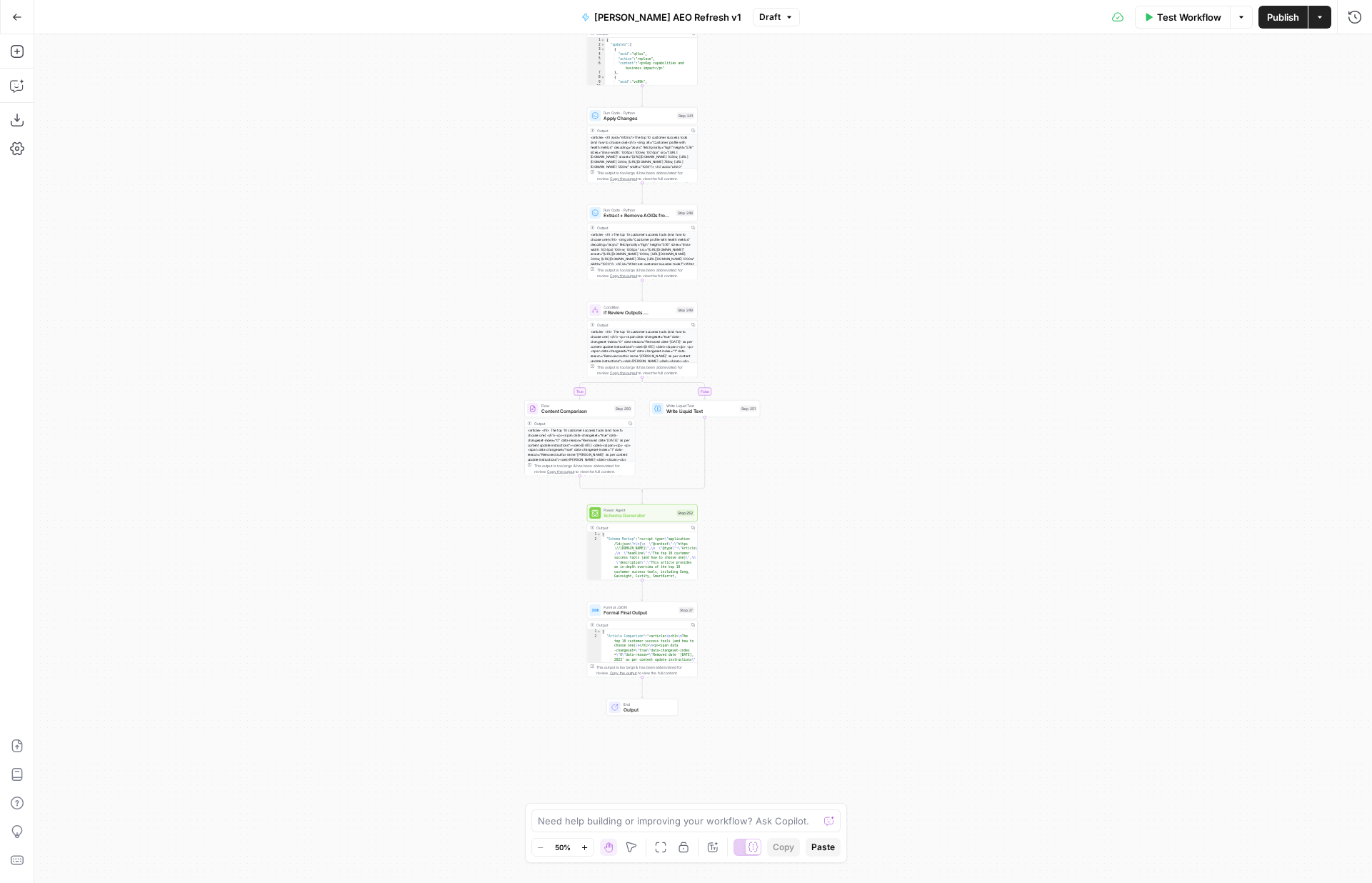
drag, startPoint x: 893, startPoint y: 696, endPoint x: 961, endPoint y: 201, distance: 499.6
click at [961, 201] on div "true false true false true false true false true false true false true false tr…" at bounding box center [703, 458] width 1338 height 849
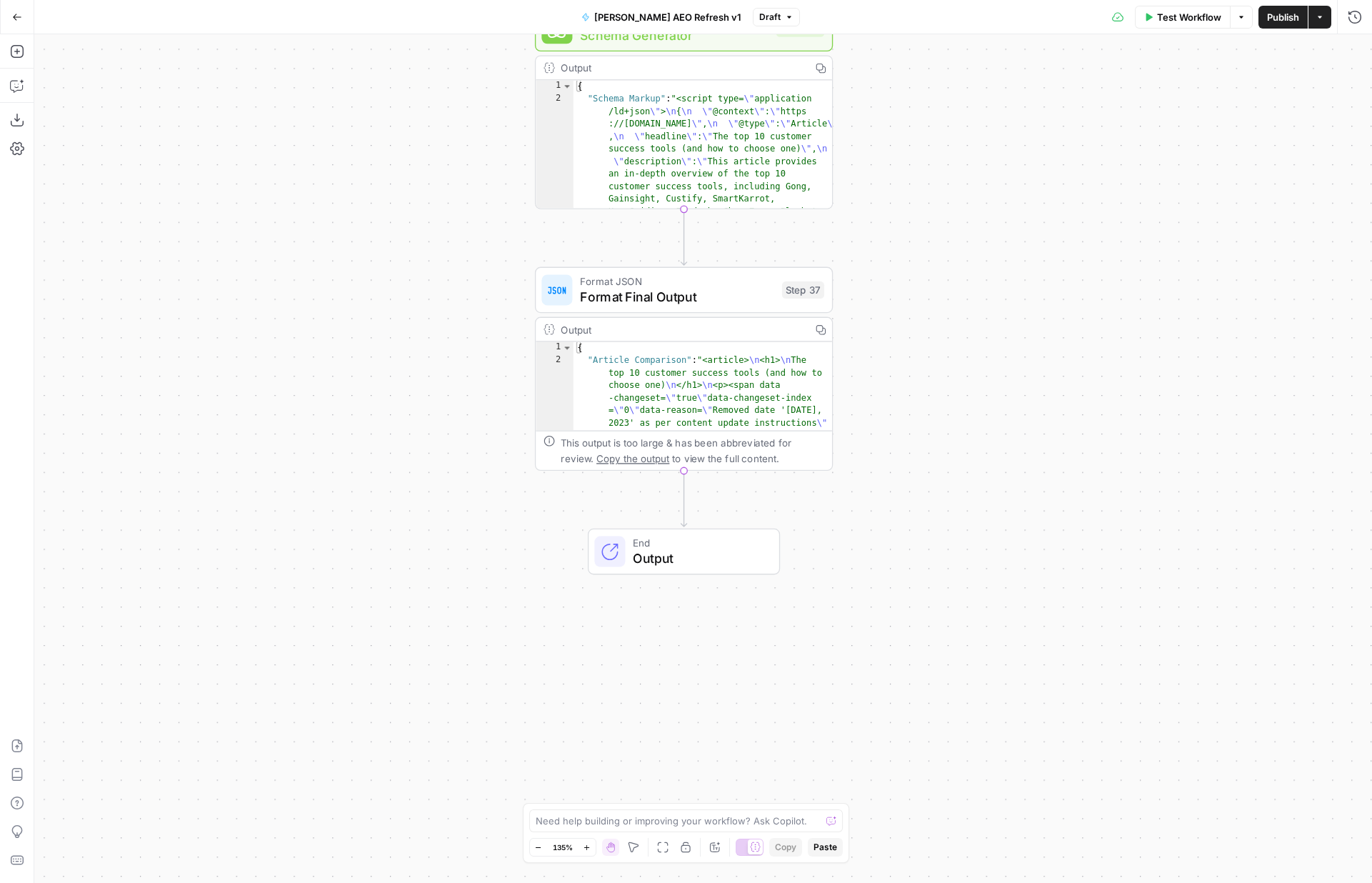
drag, startPoint x: 492, startPoint y: 741, endPoint x: 688, endPoint y: 815, distance: 209.5
click at [688, 815] on body "Justina testing New Home Browse Insights Opportunities Your Data Flightpath Rec…" at bounding box center [686, 442] width 1372 height 883
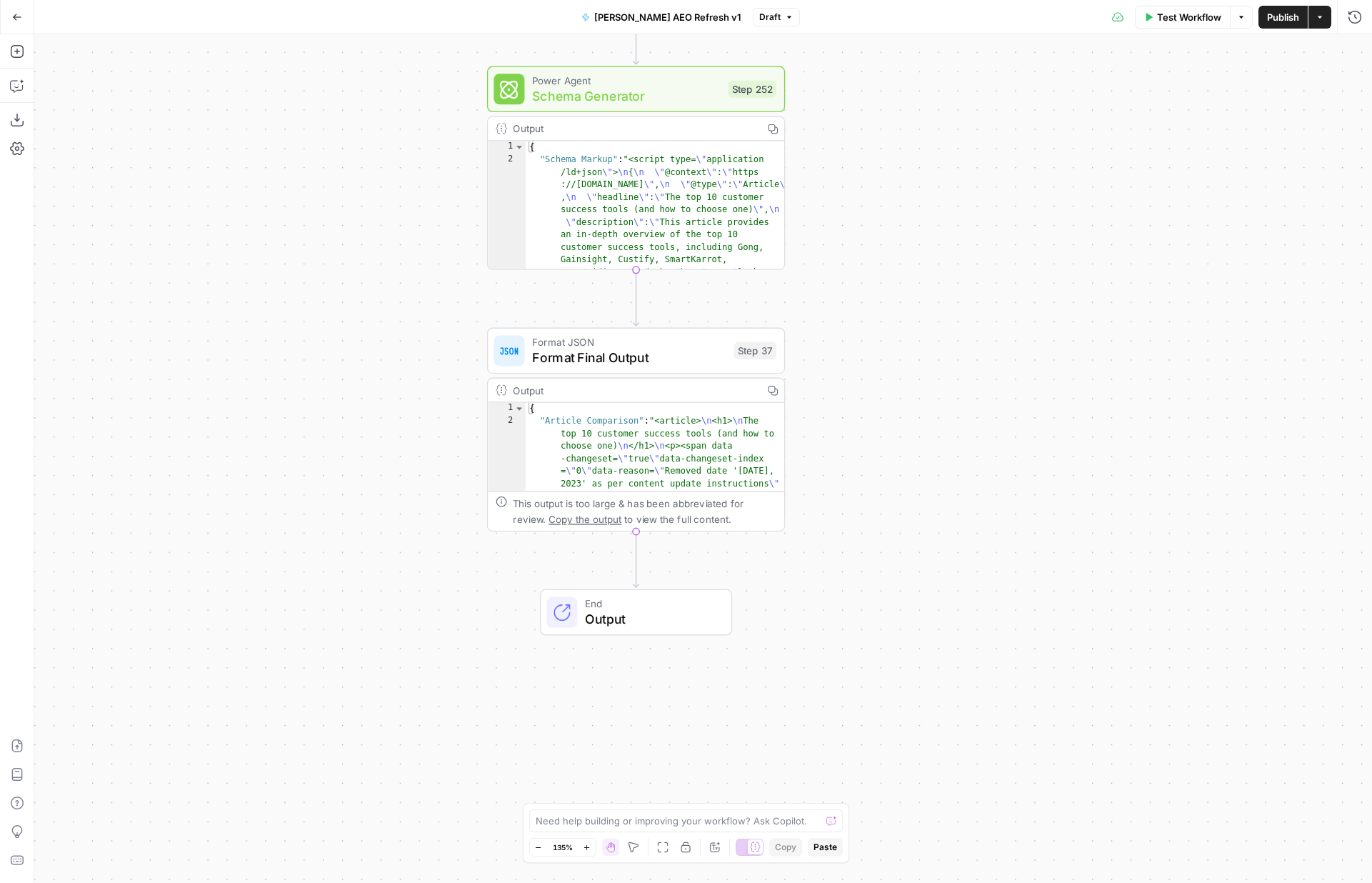
click at [635, 619] on span "Output" at bounding box center [650, 619] width 131 height 20
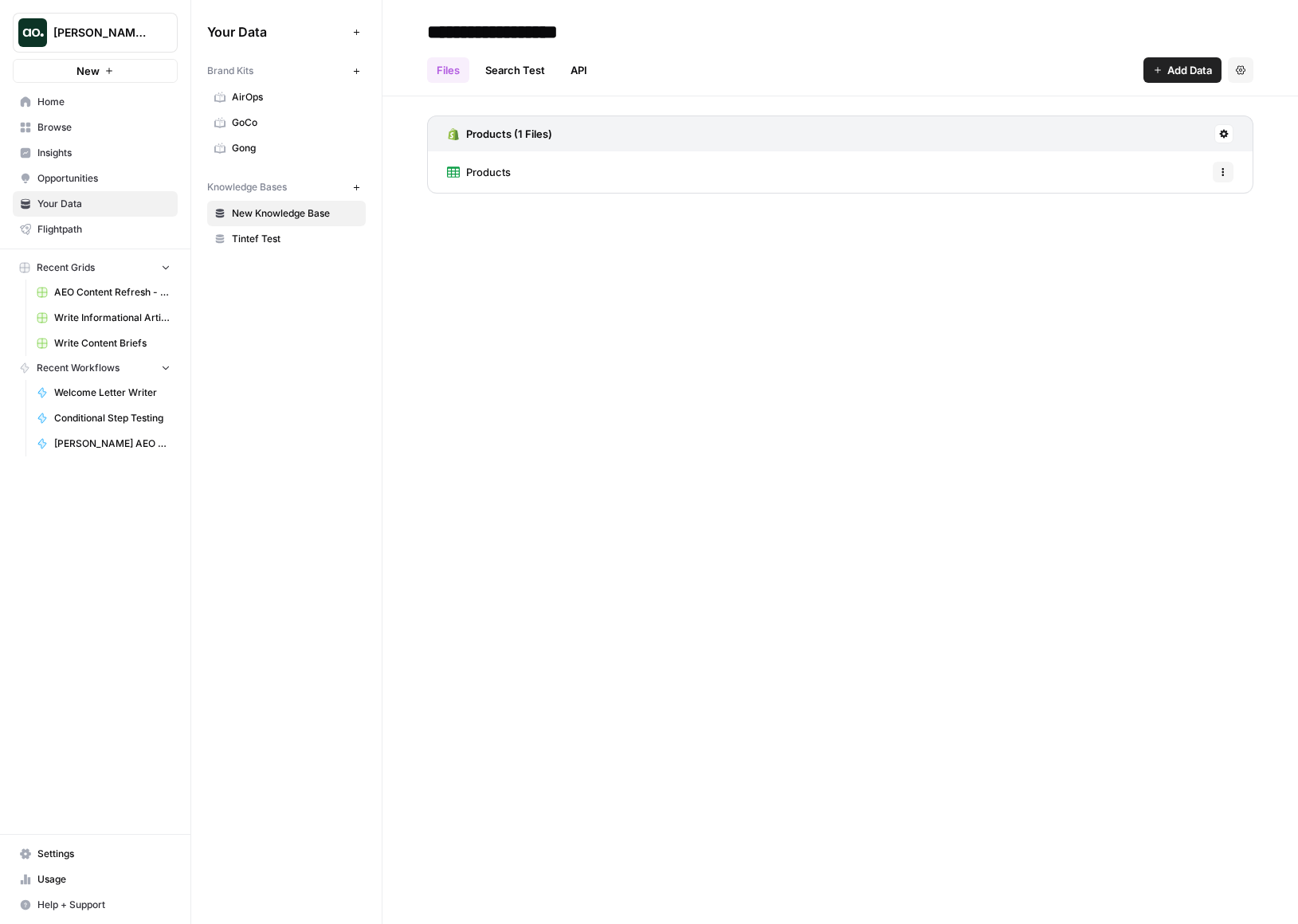
click at [126, 113] on link "Home" at bounding box center [96, 101] width 165 height 25
